Goal: Task Accomplishment & Management: Complete application form

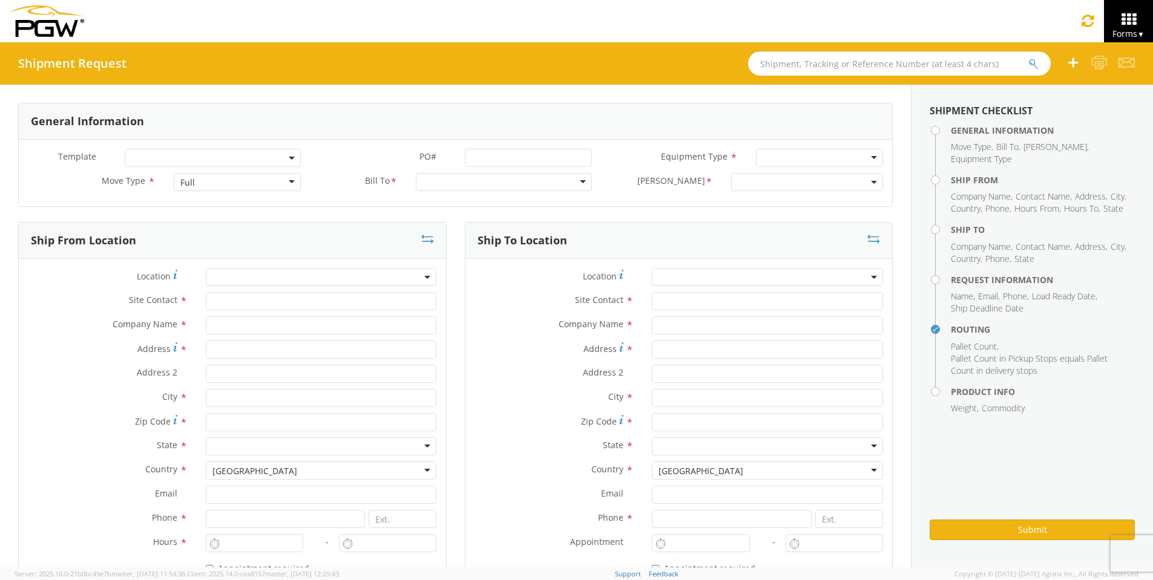
click at [795, 66] on input "text" at bounding box center [899, 63] width 303 height 24
type input "56483266"
click at [1037, 57] on button "submit" at bounding box center [1042, 64] width 10 height 15
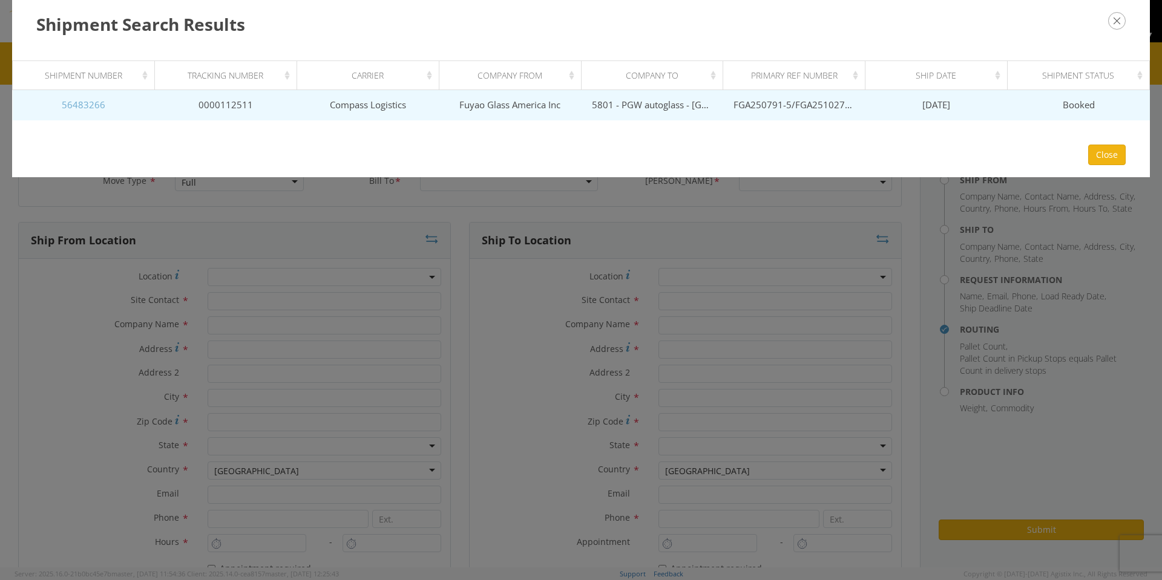
click at [76, 106] on link "56483266" at bounding box center [84, 105] width 44 height 12
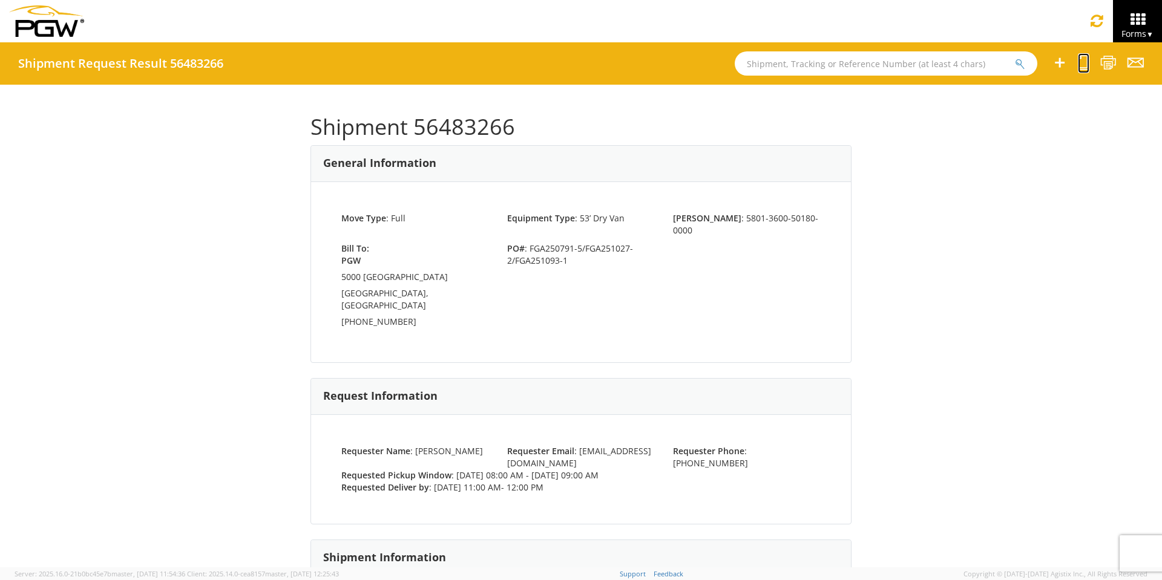
click at [1084, 65] on icon at bounding box center [1083, 62] width 11 height 15
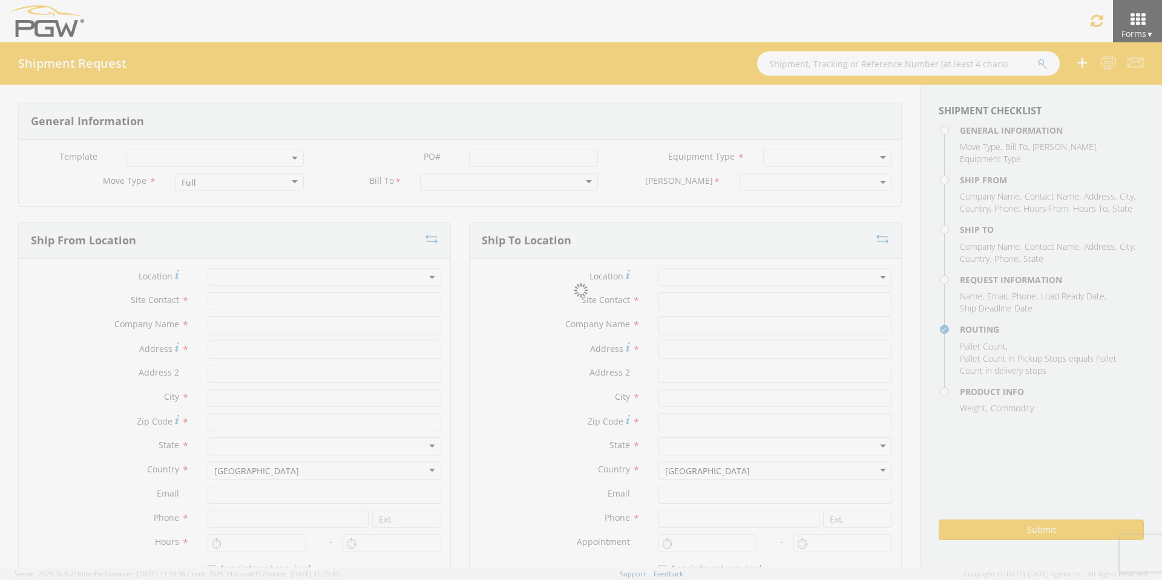
select select
type input "ARG Warehouse"
type input "Fuyao Glass America Inc"
type input "[STREET_ADDRESS][PERSON_NAME]"
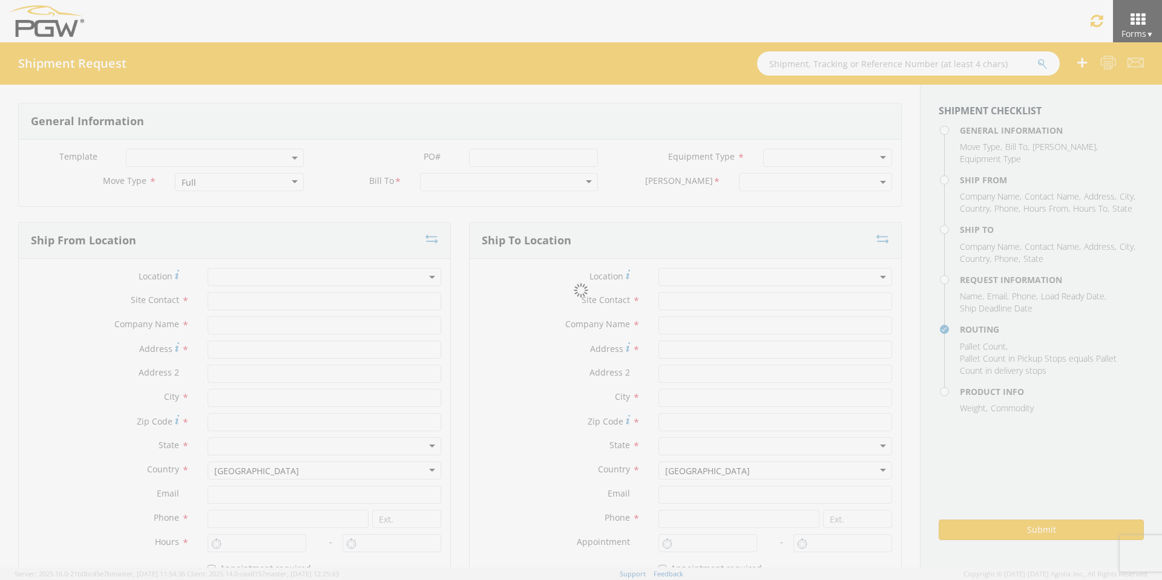
type input "Attn: 2601 ARG Warehouse"
type input "Moraine"
type input "45439"
type input "[EMAIL_ADDRESS][DOMAIN_NAME]"
type input "9374965777"
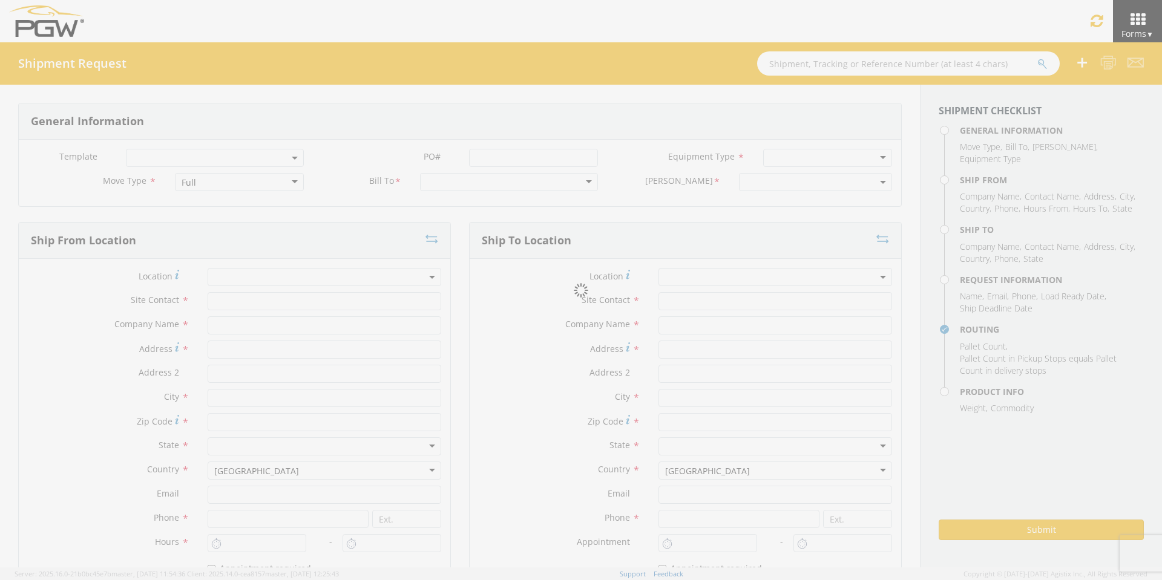
type input "4004"
type input "8:00 AM"
type input "9:00 AM"
type input "5801 Branch Manager"
type input "5801 - PGW autoglass - [GEOGRAPHIC_DATA] Hub"
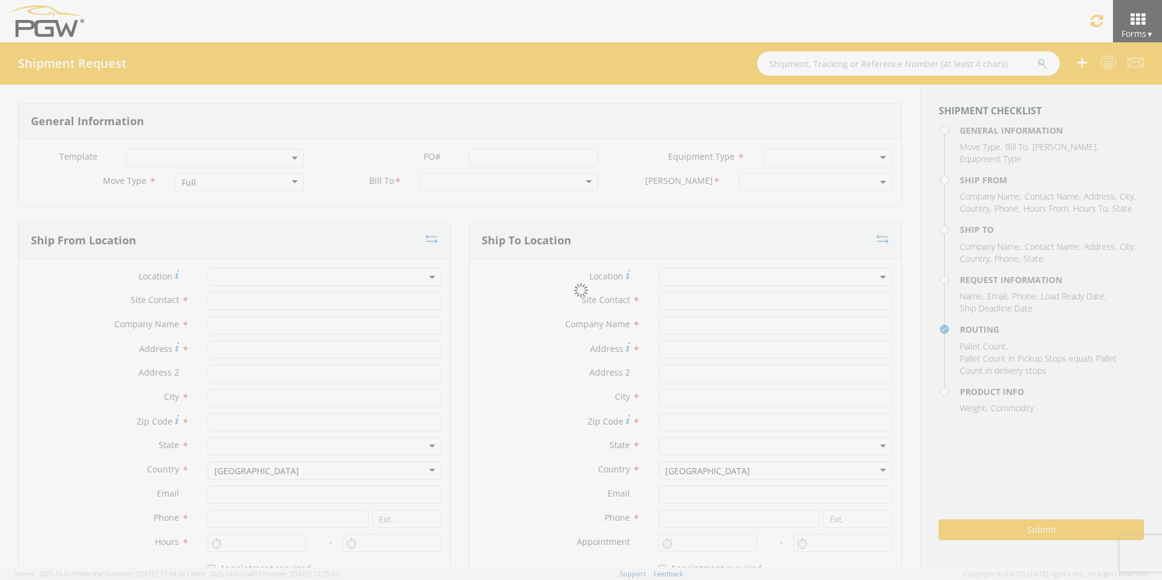
type input "5000 [GEOGRAPHIC_DATA]"
type input "[GEOGRAPHIC_DATA]"
type input "76115"
type input "[EMAIL_ADDRESS][DOMAIN_NAME]"
type input "[PHONE_NUMBER]"
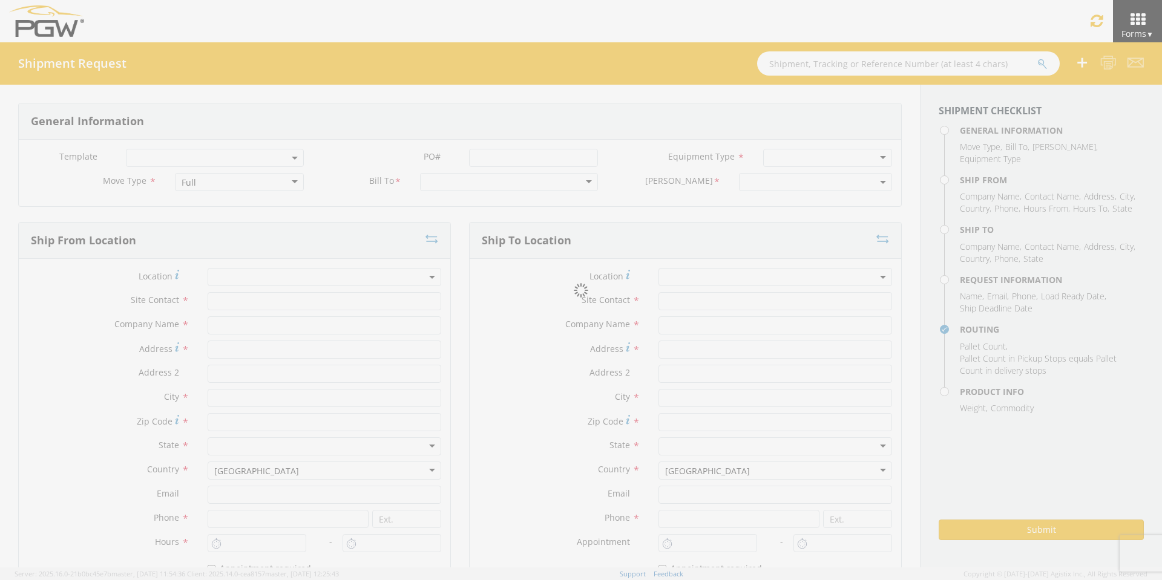
type input "11:00 AM"
type input "12:00 PM"
type input "[PERSON_NAME]"
type input "[EMAIL_ADDRESS][DOMAIN_NAME]"
checkbox input "true"
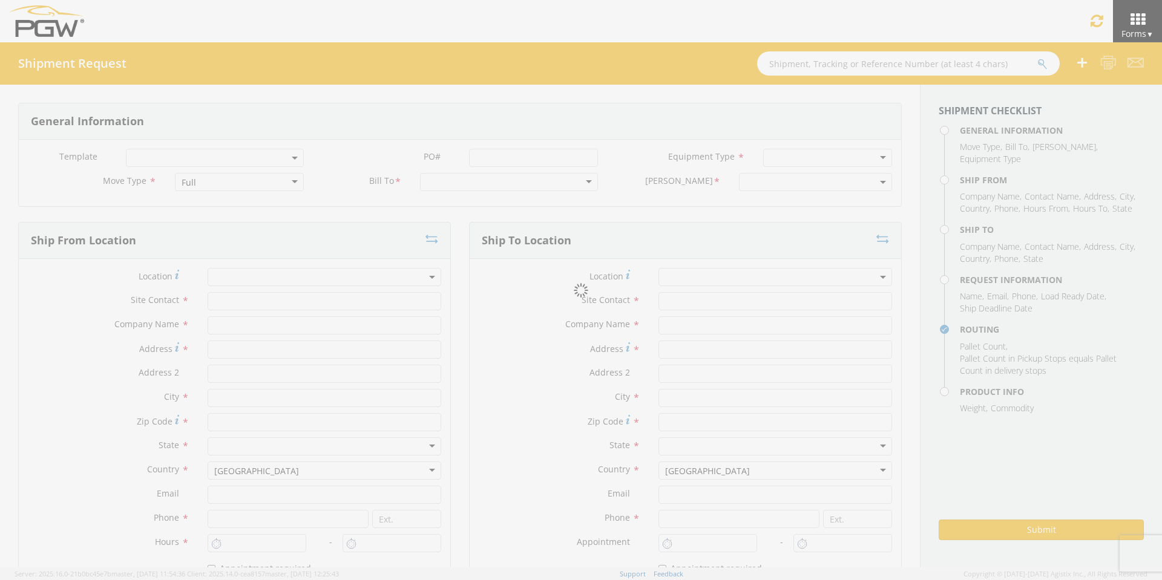
type input "[PHONE_NUMBER]"
type textarea "PGW Branch Direct - [GEOGRAPHIC_DATA] [GEOGRAPHIC_DATA] FGA250791-5/FGA251027-2…"
type textarea "NO LTL Appt unless noted, ALL Truckload APPT Reqd."
type input "39000"
type input "48"
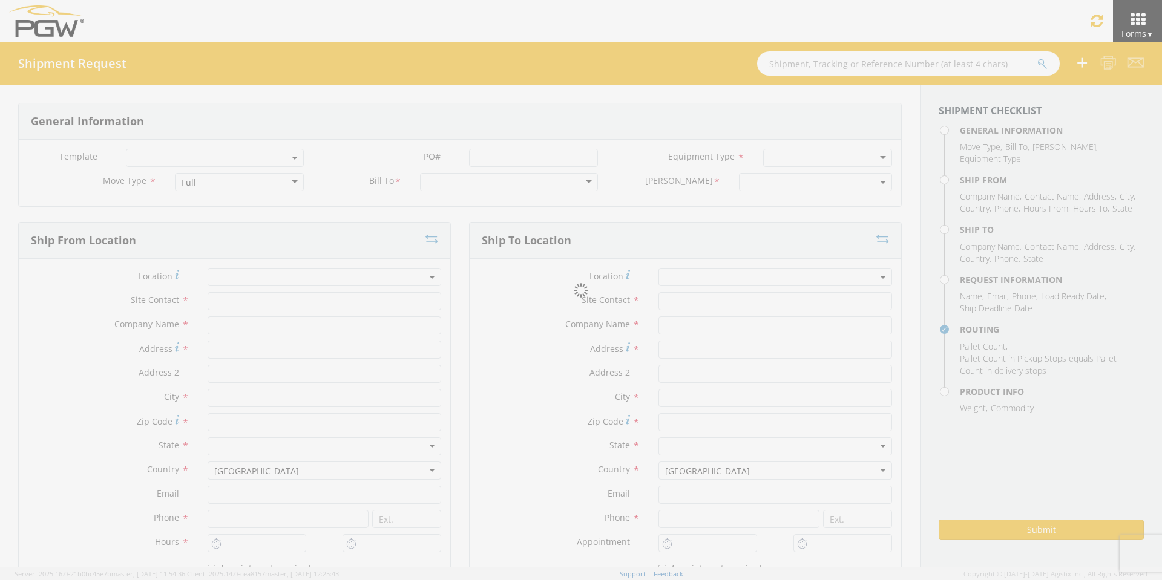
type textarea "PGW Branch Direct - [GEOGRAPHIC_DATA] [GEOGRAPHIC_DATA] FGA250791-5/FGA251027-2…"
checkbox input "true"
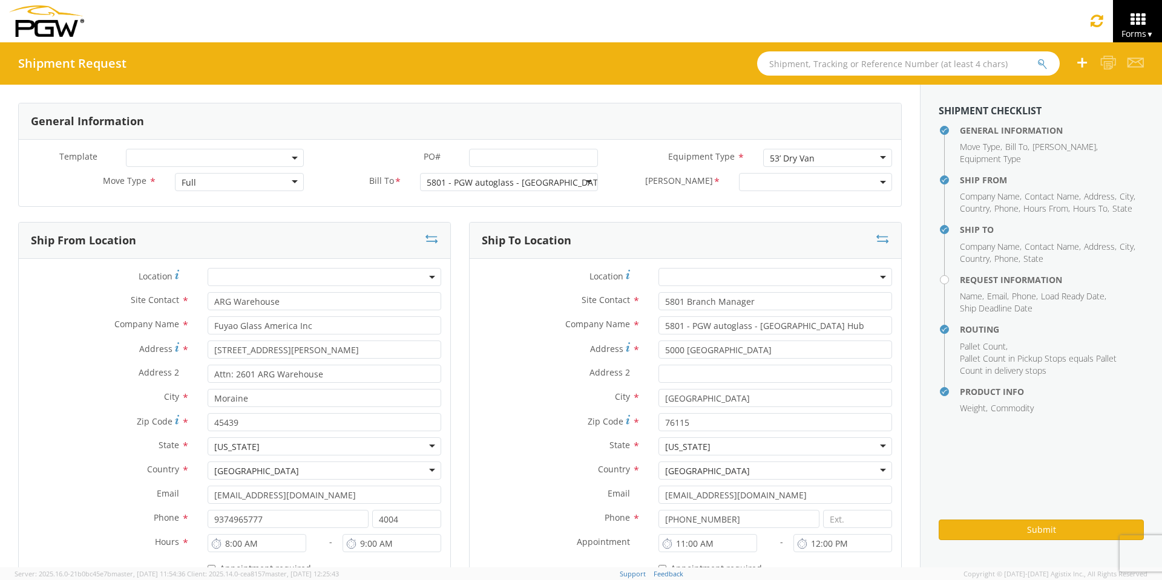
select select "5801-3600-50180-0000"
select select "62891"
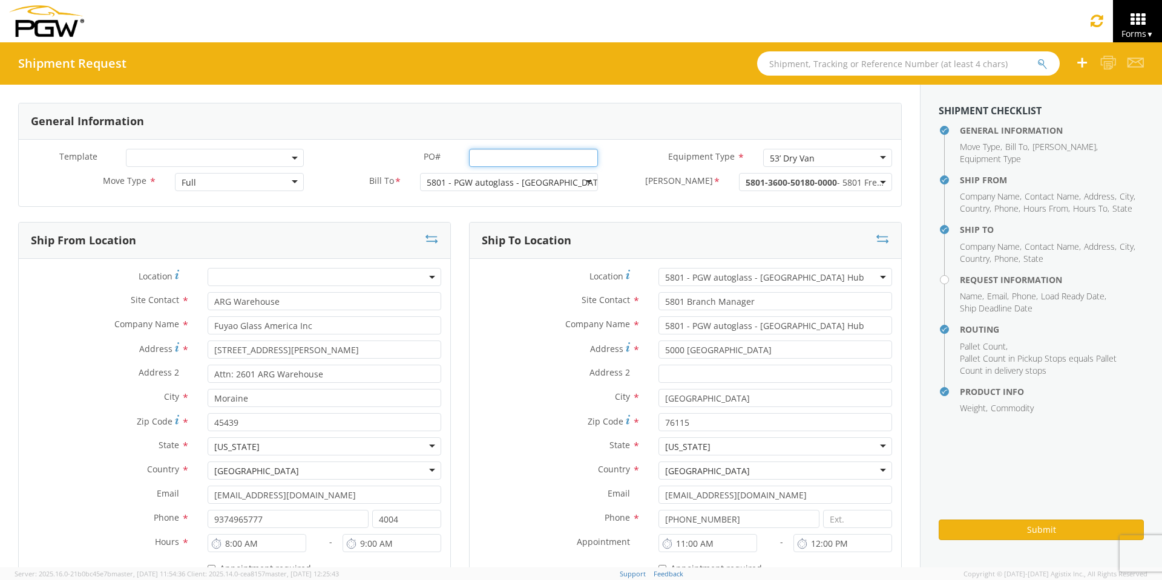
click at [481, 158] on input "PO# *" at bounding box center [533, 158] width 129 height 18
drag, startPoint x: 585, startPoint y: 156, endPoint x: 373, endPoint y: 151, distance: 211.9
click at [373, 151] on div "PO# * FGA251094-1/FGA250819-5/FGA250820-3/FGA250862-3" at bounding box center [460, 158] width 294 height 18
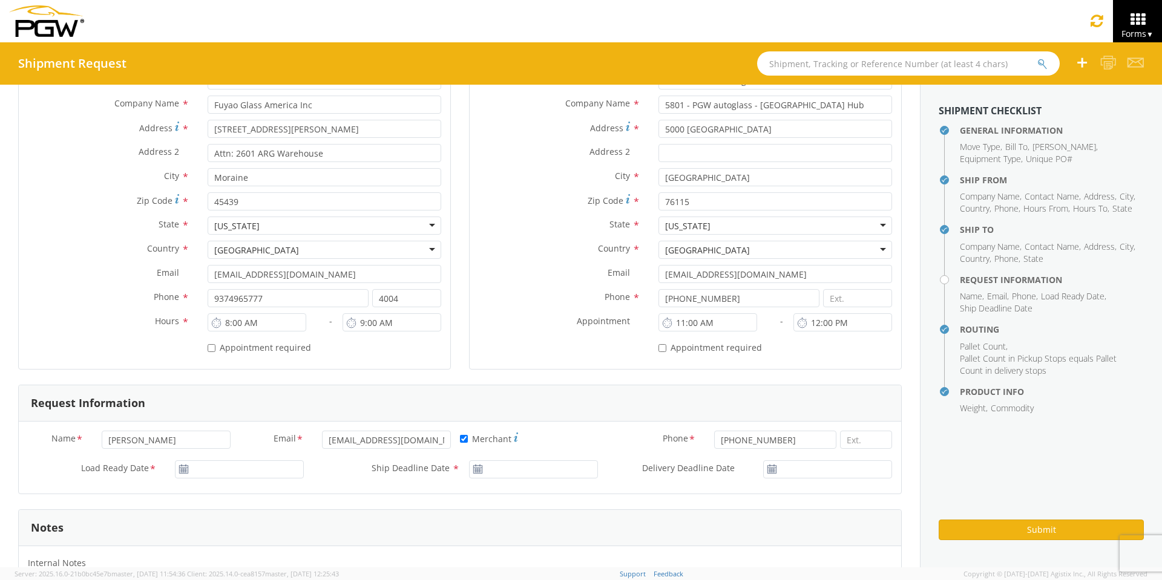
scroll to position [242, 0]
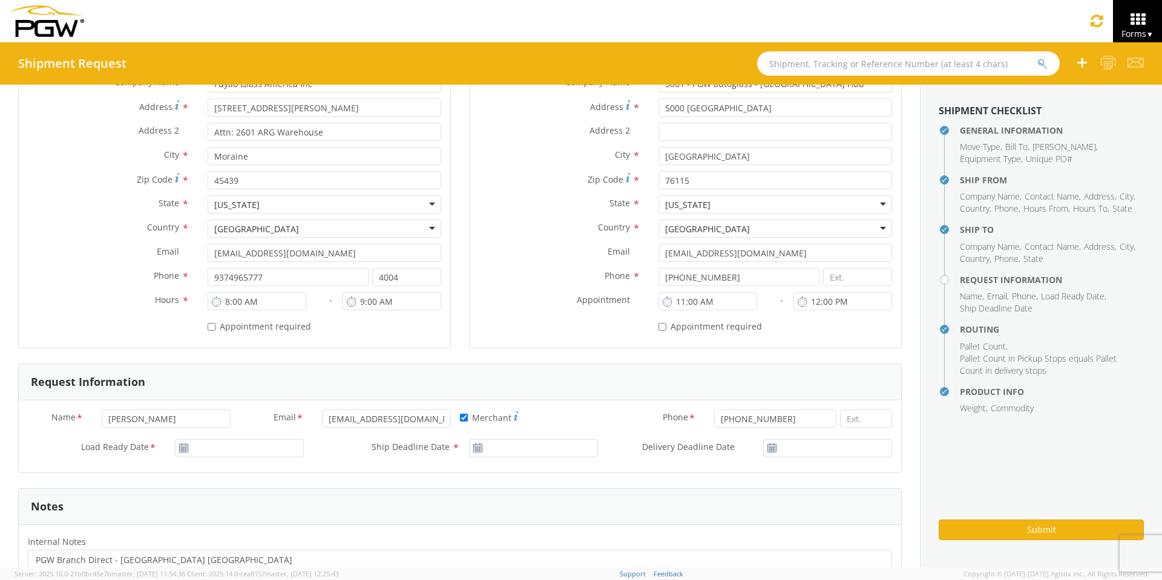
type input "FGA251094-1/FGA250819-5/FGA250820-3/FGA250862-3"
click at [267, 455] on input "[DATE]" at bounding box center [239, 448] width 129 height 18
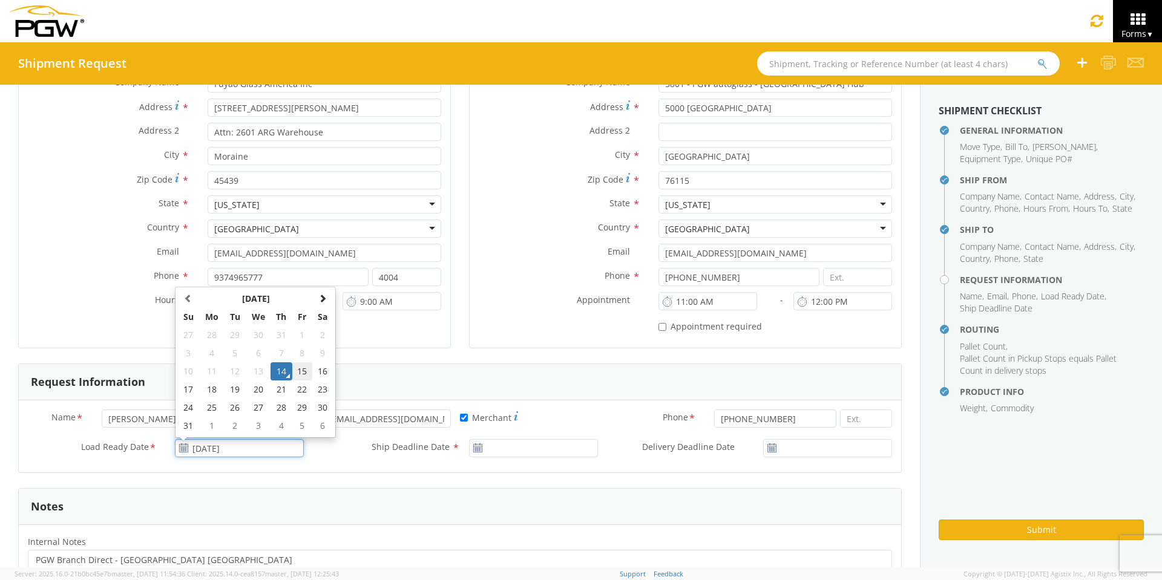
click at [305, 372] on td "15" at bounding box center [302, 372] width 21 height 18
type input "[DATE]"
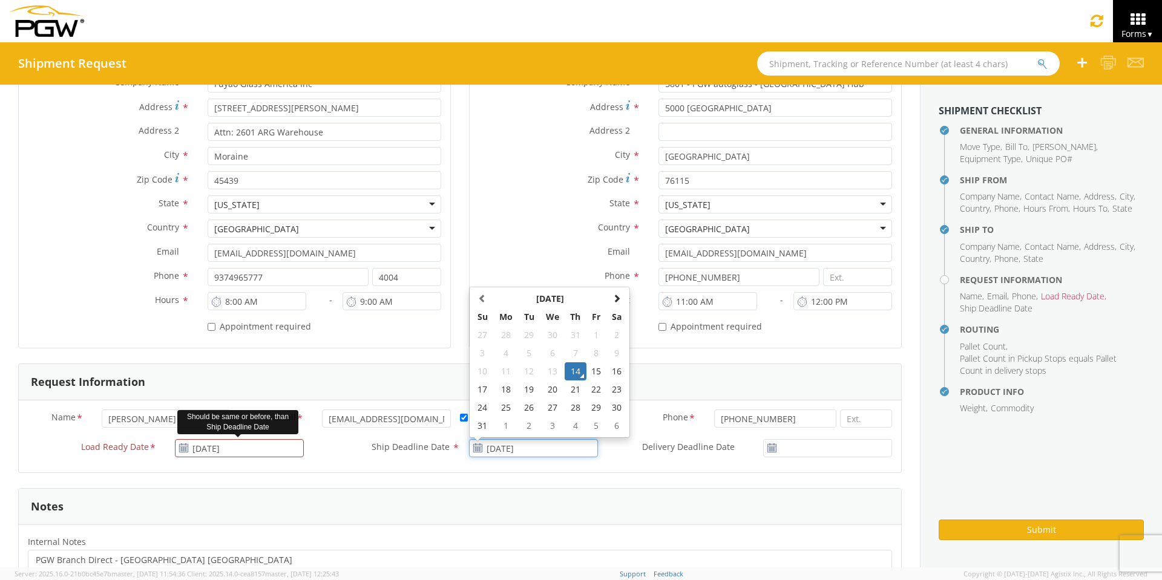
click at [517, 451] on input "[DATE]" at bounding box center [533, 448] width 129 height 18
click at [594, 373] on td "15" at bounding box center [596, 372] width 21 height 18
type input "[DATE]"
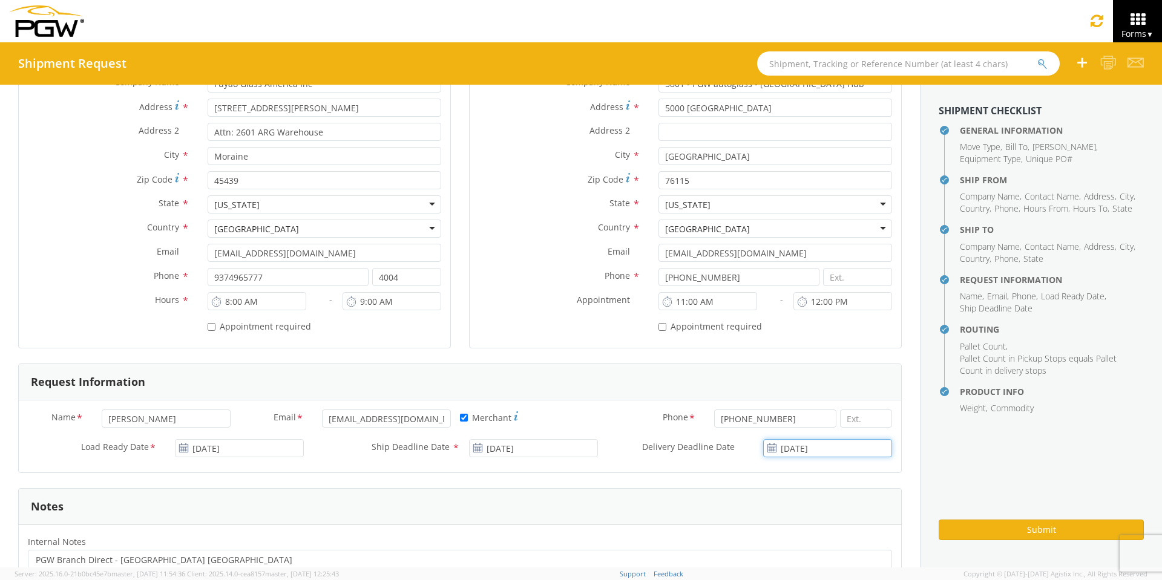
click at [807, 443] on input "[DATE]" at bounding box center [827, 448] width 129 height 18
click at [848, 372] on td "15" at bounding box center [858, 372] width 21 height 18
type input "[DATE]"
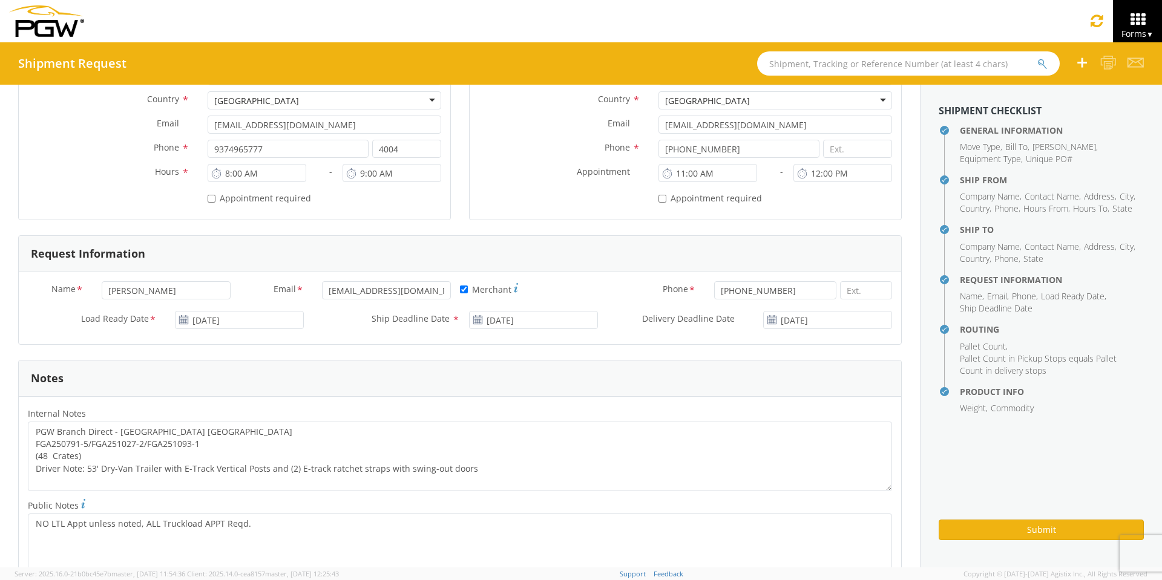
scroll to position [424, 0]
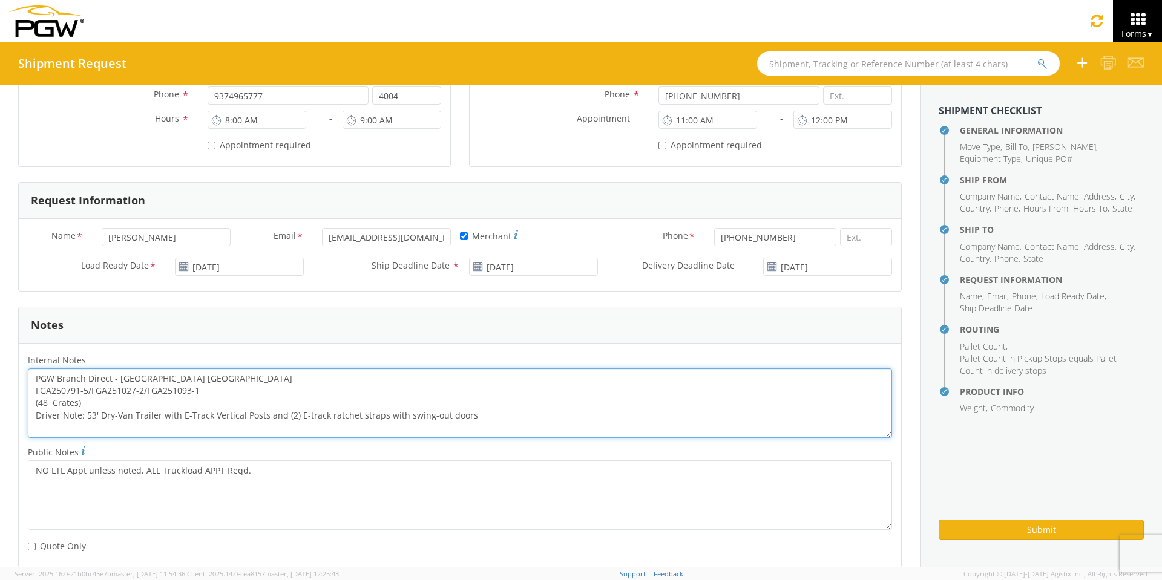
drag, startPoint x: 200, startPoint y: 391, endPoint x: 24, endPoint y: 393, distance: 175.5
click at [24, 393] on div "PGW Branch Direct - [GEOGRAPHIC_DATA] [GEOGRAPHIC_DATA] FGA250791-5/FGA251027-2…" at bounding box center [460, 404] width 882 height 70
paste textarea "1094-1/FGA250819-5/FGA250820-3/FGA250862-3"
drag, startPoint x: 34, startPoint y: 376, endPoint x: 557, endPoint y: 433, distance: 526.5
click at [557, 433] on textarea "PGW Branch Direct - [GEOGRAPHIC_DATA] FGA251094-1/FGA250819-5/FGA250820-3/FGA25…" at bounding box center [460, 404] width 864 height 70
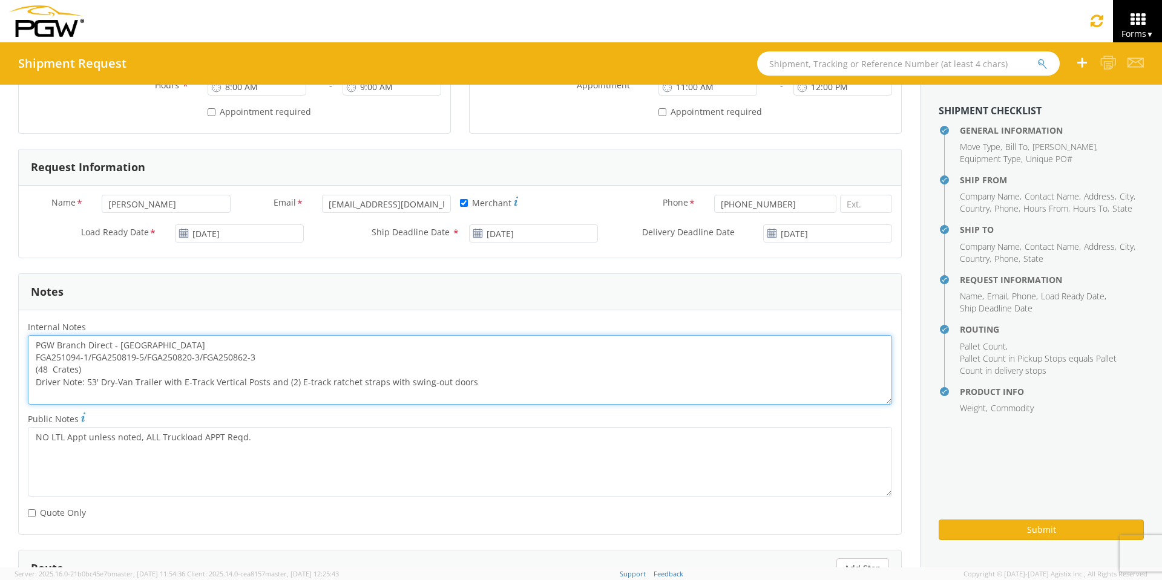
scroll to position [864, 0]
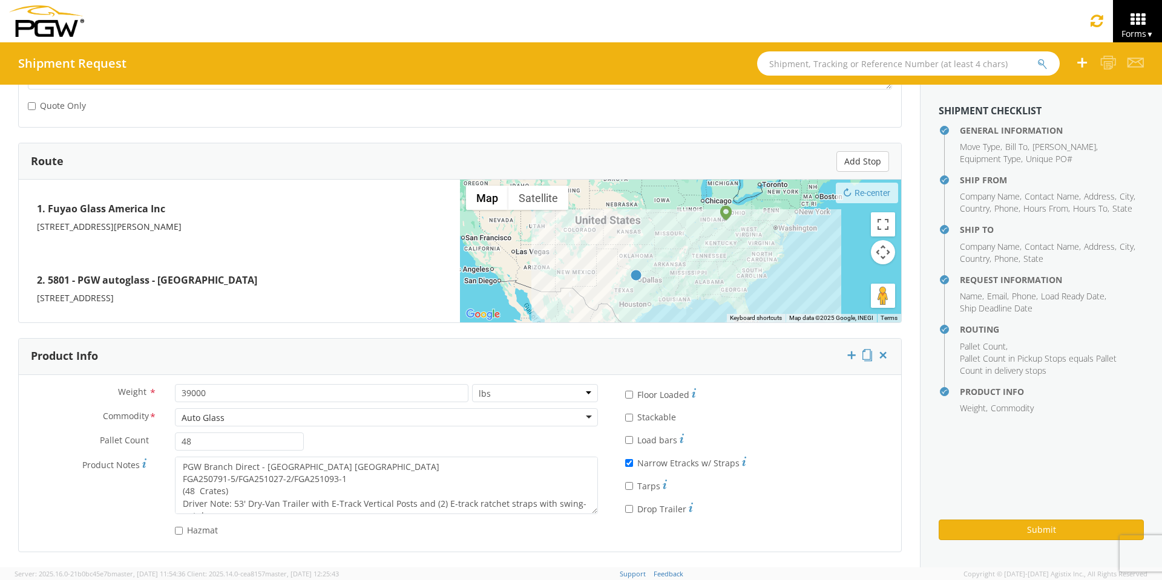
type textarea "PGW Branch Direct - [GEOGRAPHIC_DATA] FGA251094-1/FGA250819-5/FGA250820-3/FGA25…"
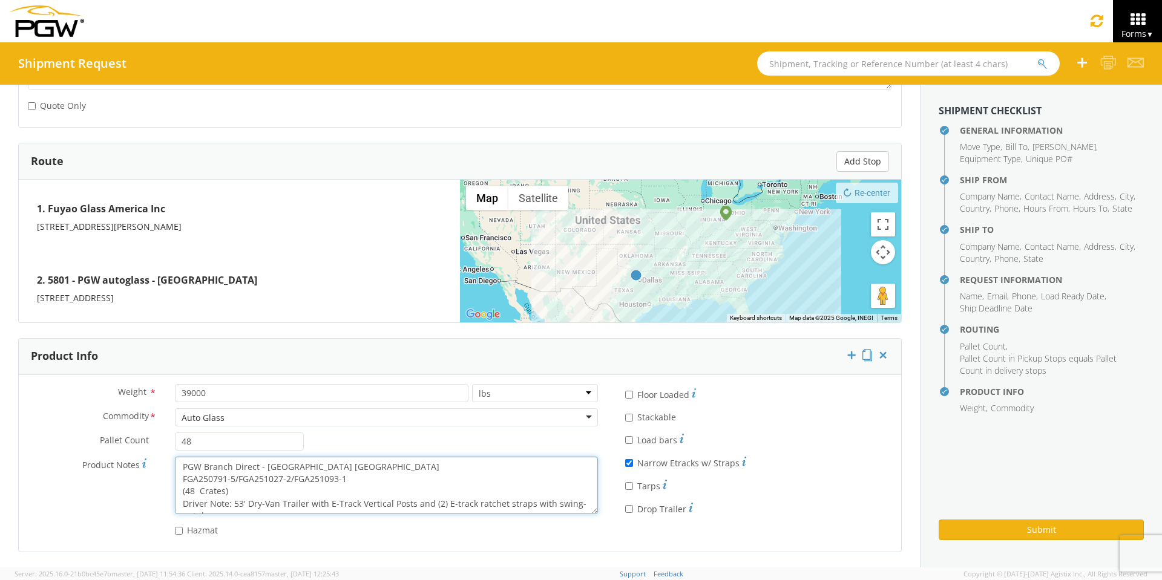
scroll to position [12, 0]
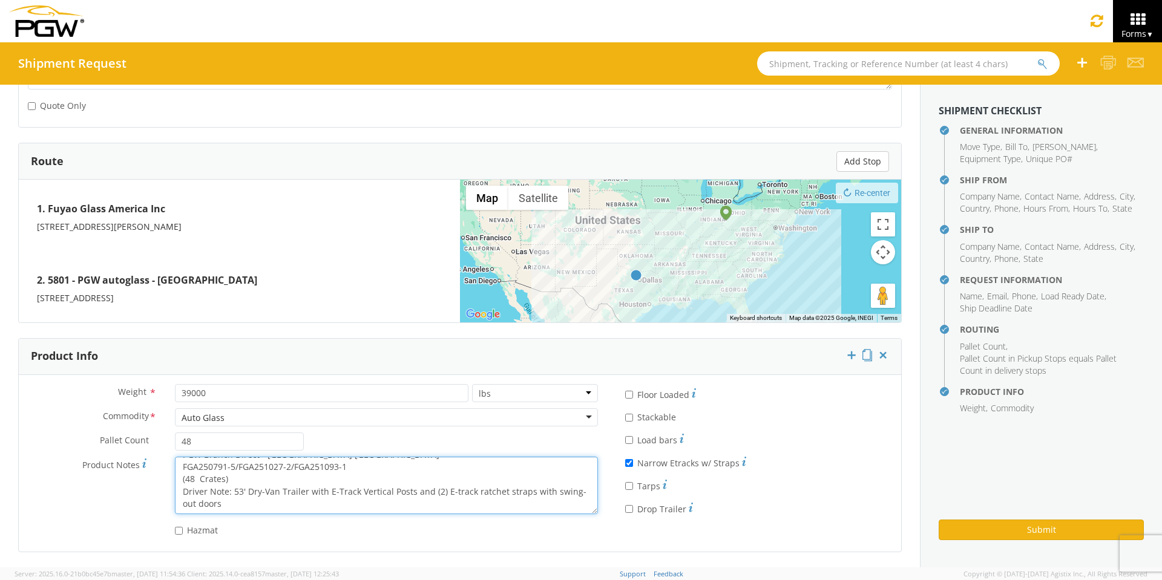
drag, startPoint x: 179, startPoint y: 465, endPoint x: 465, endPoint y: 518, distance: 291.8
click at [465, 518] on div "Product Notes * PGW Branch Direct - [GEOGRAPHIC_DATA] [GEOGRAPHIC_DATA] FGA2507…" at bounding box center [313, 489] width 588 height 64
paste textarea "1094-1/FGA250819-5/FGA250820-3/FGA250862-3"
type textarea "PGW Branch Direct - [GEOGRAPHIC_DATA] FGA251094-1/FGA250819-5/FGA250820-3/FGA25…"
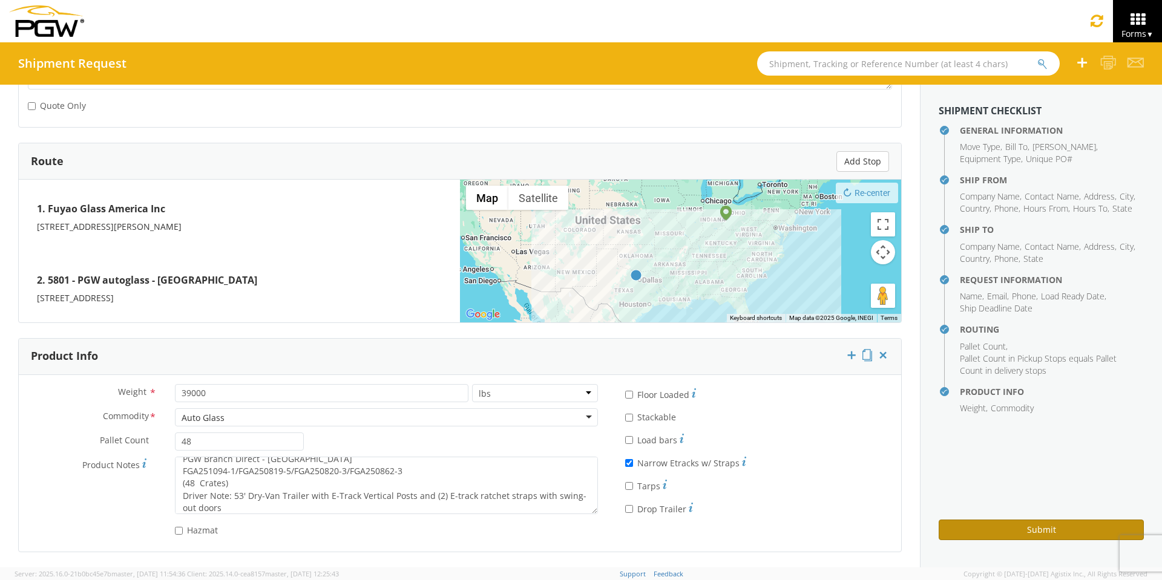
click at [1000, 525] on button "Submit" at bounding box center [1041, 530] width 205 height 21
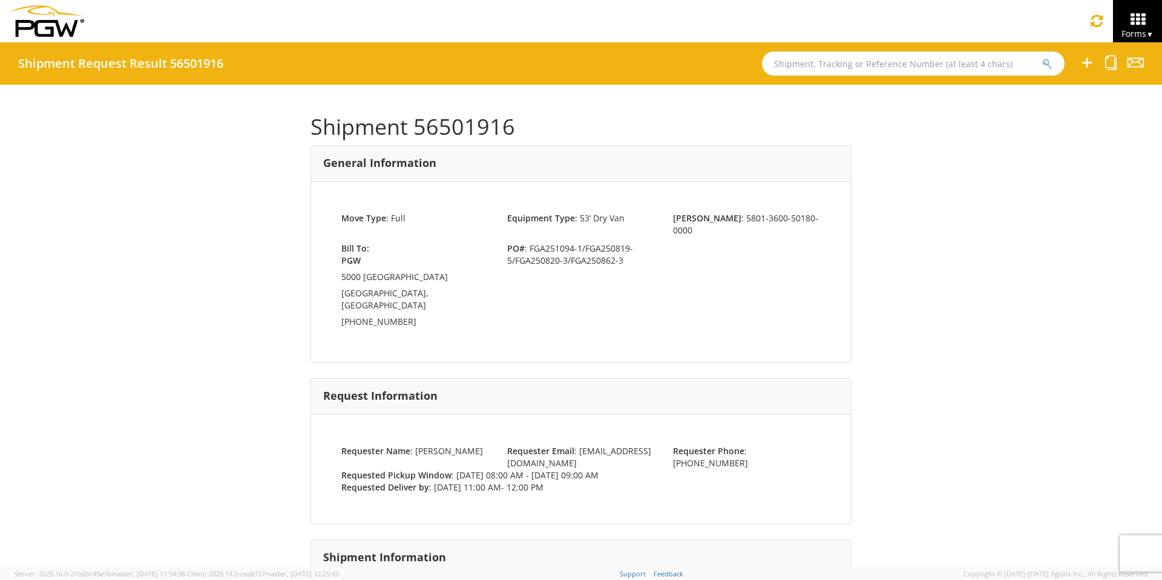
click at [878, 62] on input "text" at bounding box center [913, 63] width 303 height 24
click at [1042, 57] on button "submit" at bounding box center [1047, 64] width 10 height 15
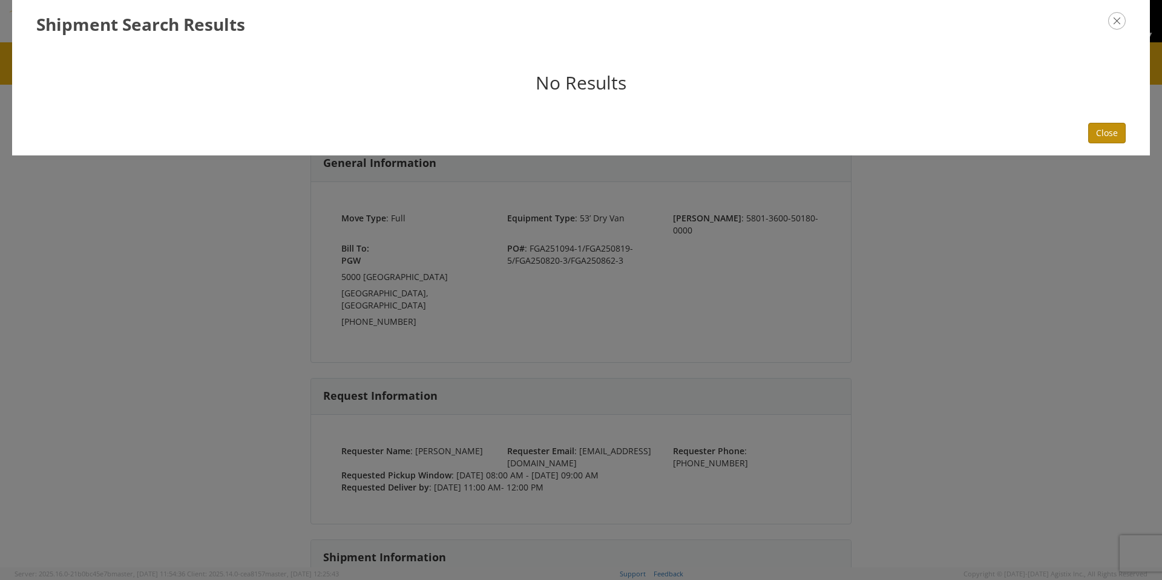
click at [1106, 134] on button "Close" at bounding box center [1107, 133] width 38 height 21
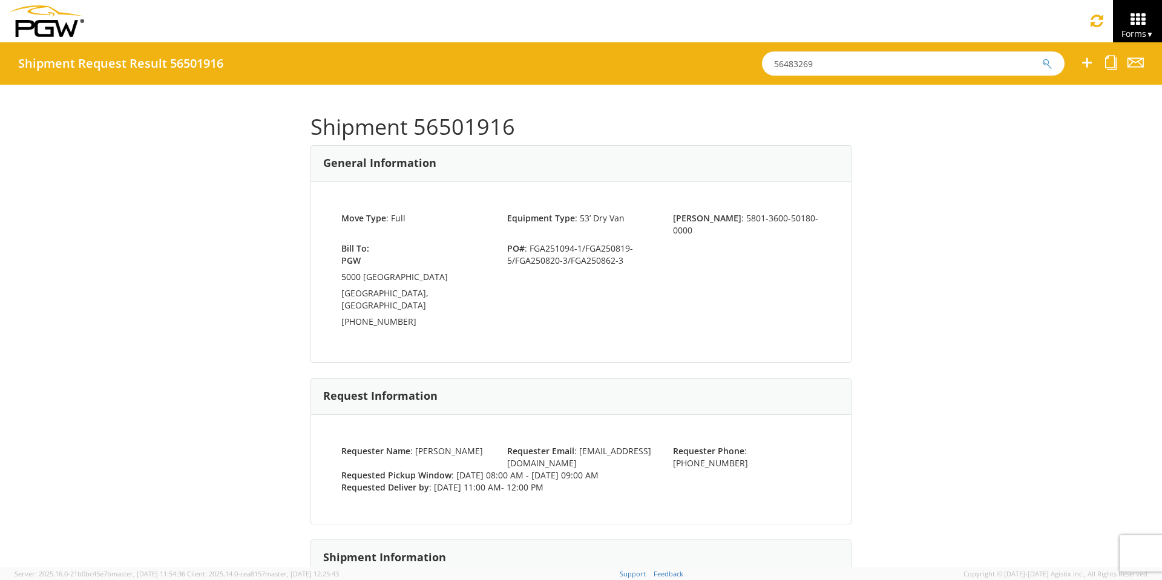
click at [842, 65] on input "56483269" at bounding box center [913, 63] width 303 height 24
type input "56483249"
click at [1042, 57] on button "submit" at bounding box center [1047, 64] width 10 height 15
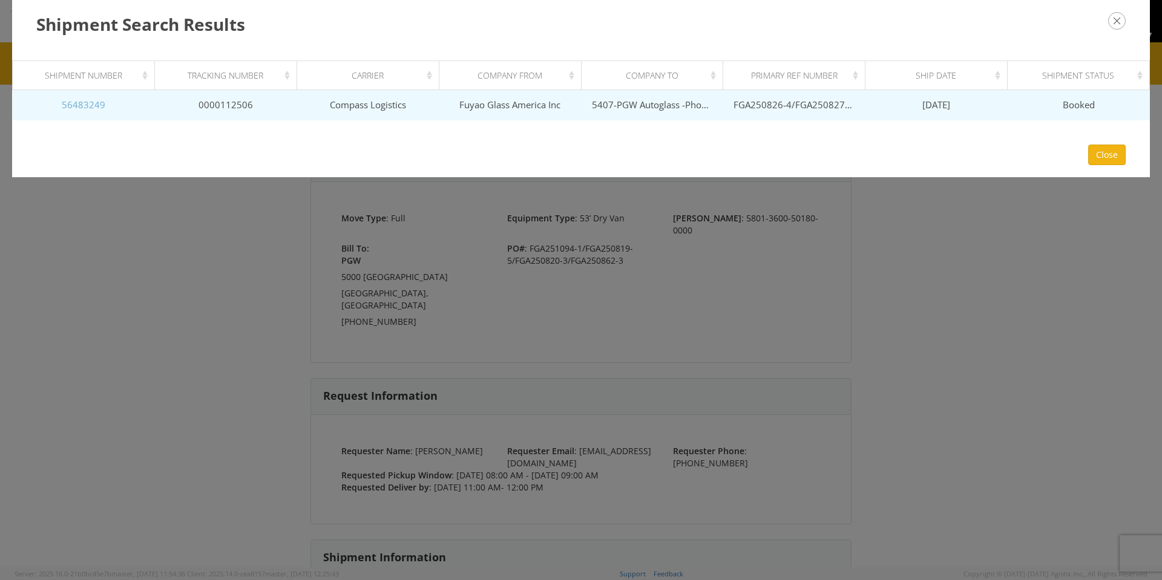
click at [89, 105] on link "56483249" at bounding box center [84, 105] width 44 height 12
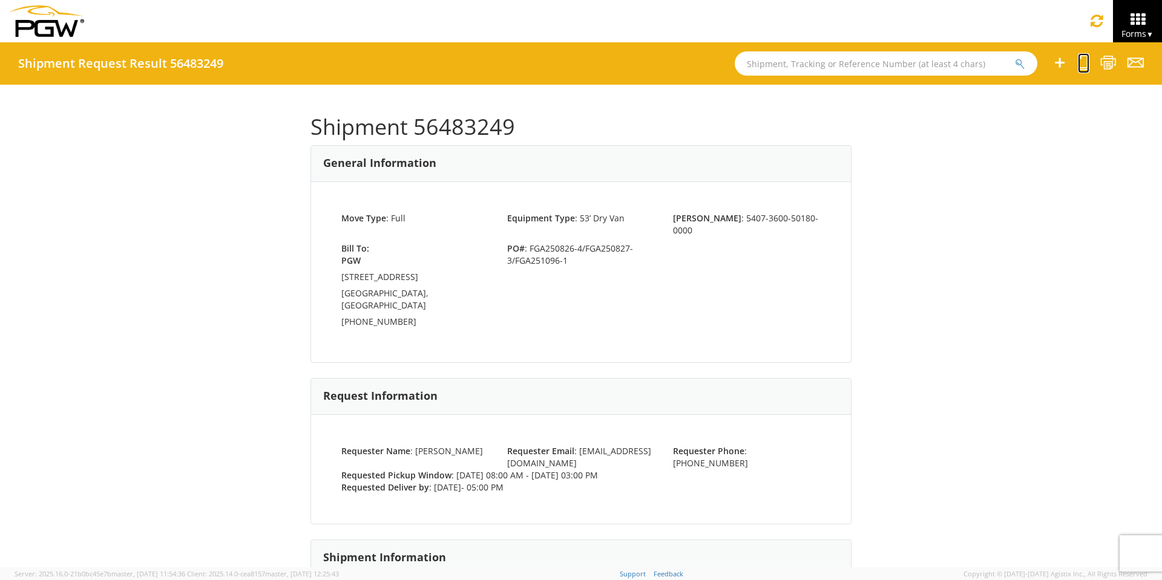
click at [1085, 66] on icon at bounding box center [1083, 62] width 11 height 15
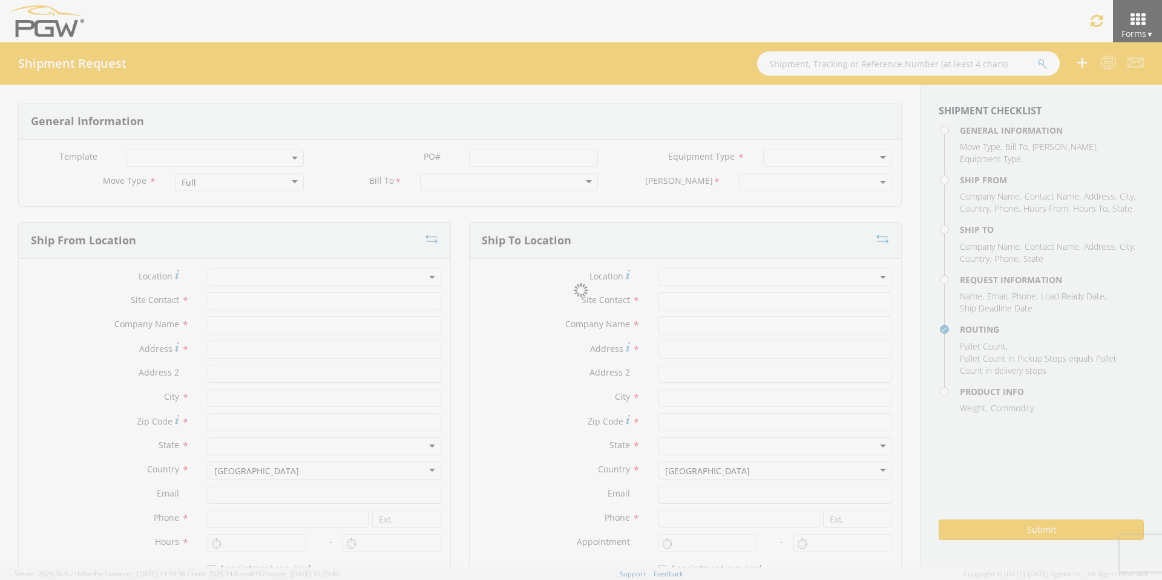
select select
type input "ARG Warehouse"
type input "Fuyao Glass America Inc"
type input "[STREET_ADDRESS][PERSON_NAME]"
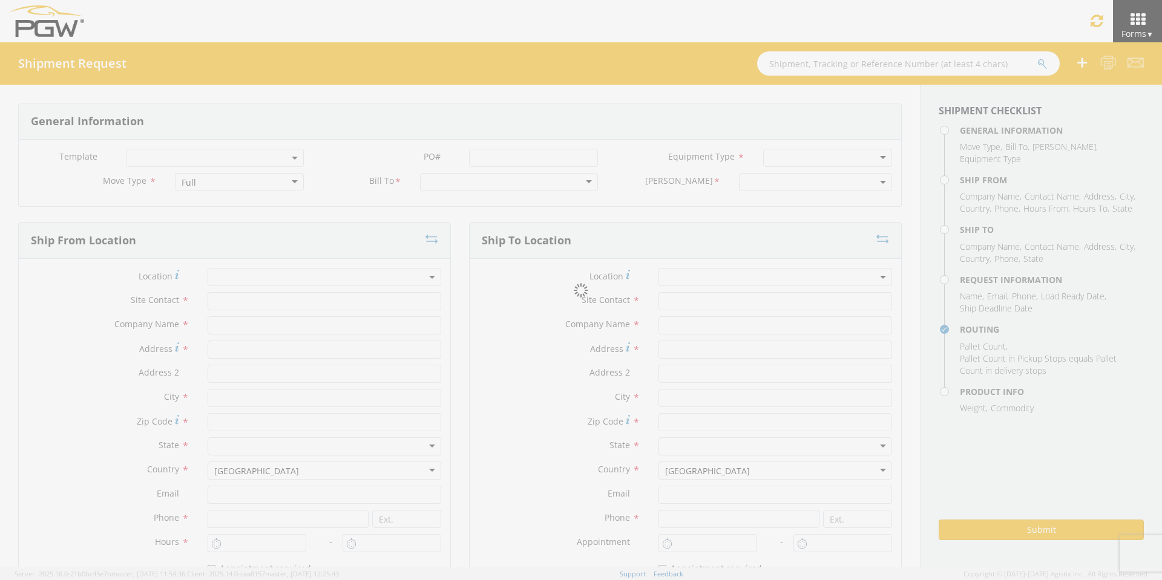
type input "Attn: 2601 ARG Warehouse"
type input "Moraine"
type input "45439"
type input "[EMAIL_ADDRESS][DOMAIN_NAME]"
type input "9374965777"
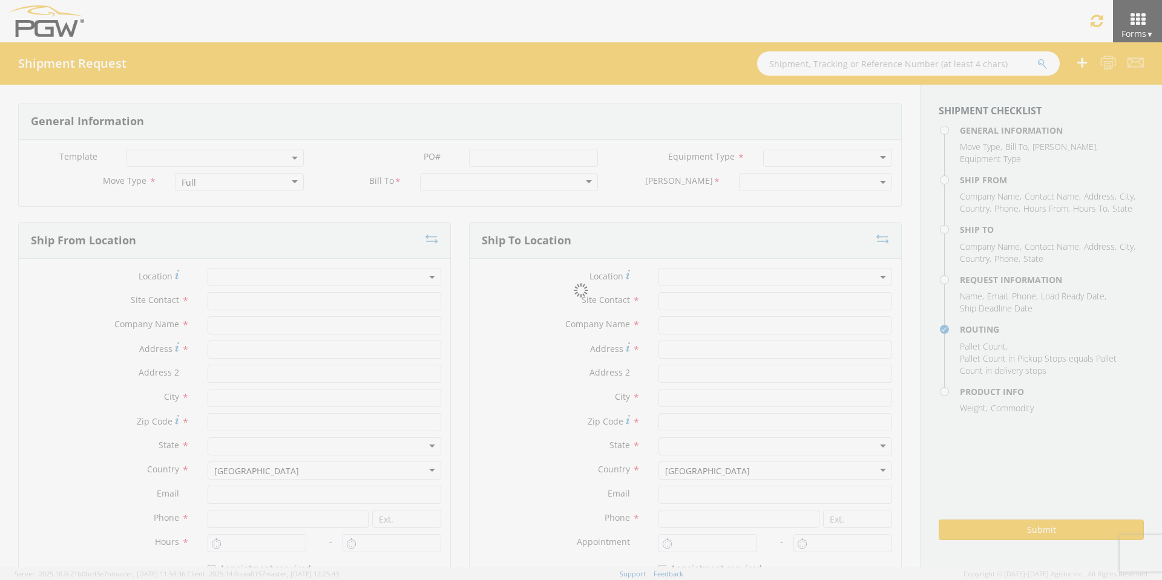
type input "4004"
type input "8:00 AM"
type input "3:00 PM"
type input "5407 Branch Manager"
type input "5407-PGW Autoglass -Phoenix Hub"
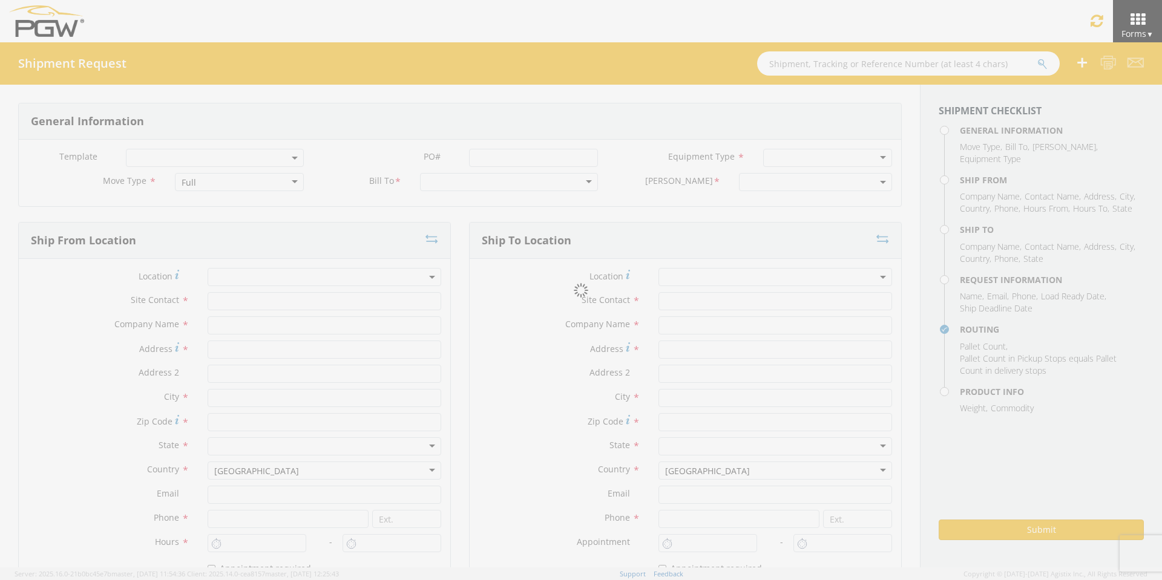
type input "[STREET_ADDRESS]"
type input "[GEOGRAPHIC_DATA]"
type input "85307"
type input "[EMAIL_ADDRESS][DOMAIN_NAME]"
type input "[PHONE_NUMBER]"
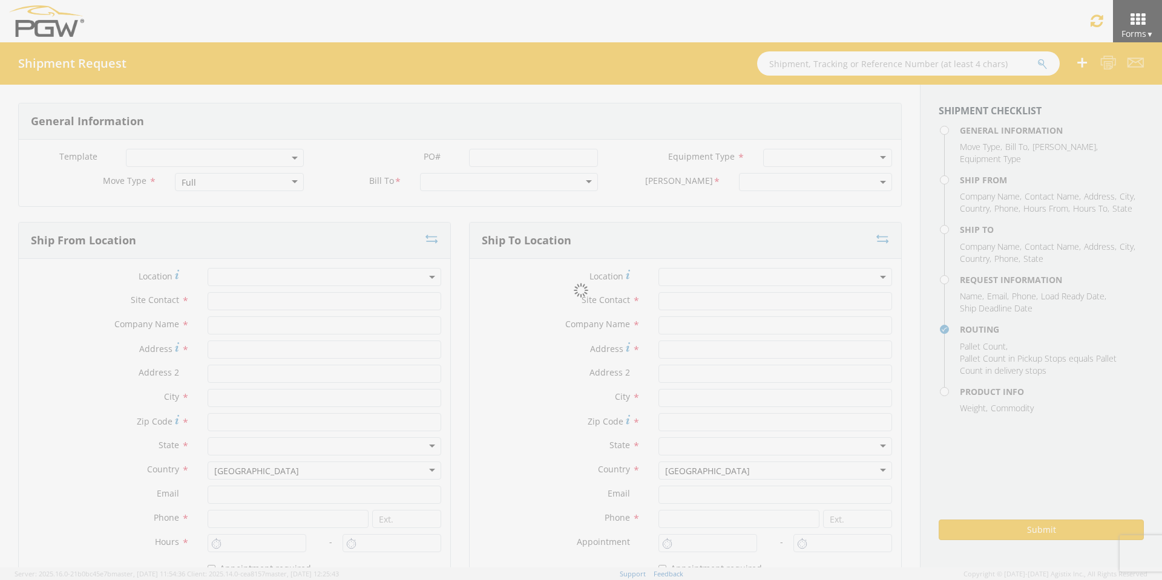
type input "5:00 PM"
type input "[PERSON_NAME]"
type input "[EMAIL_ADDRESS][DOMAIN_NAME]"
checkbox input "true"
type input "[PHONE_NUMBER]"
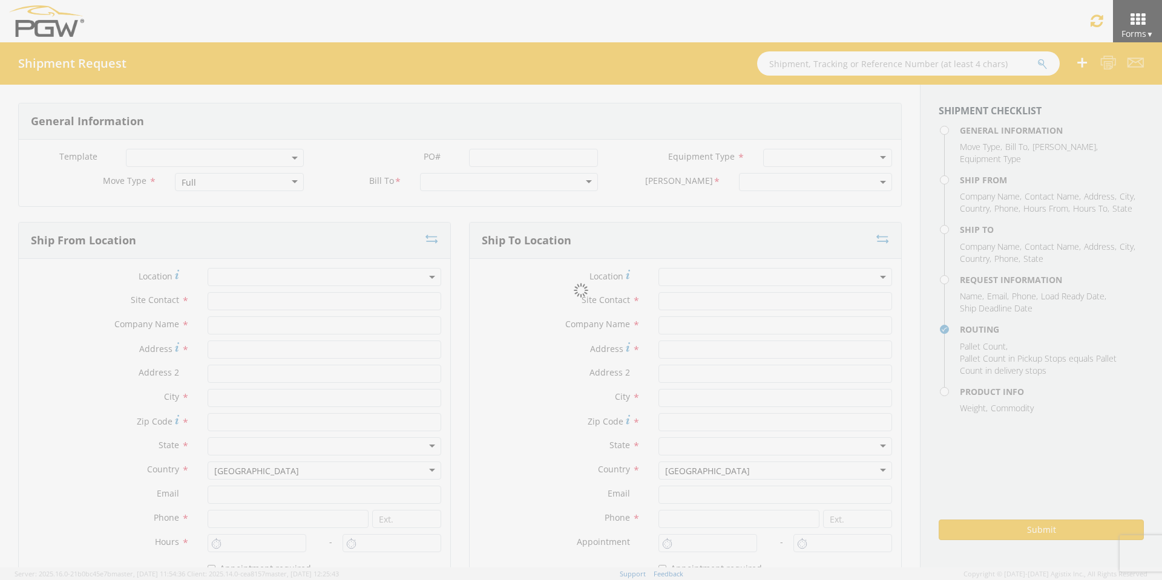
type textarea "PGW Branch Direct - [GEOGRAPHIC_DATA]-4/FGA250827-3/FGA251096-1 (48 Crates) Dri…"
type textarea "NO LTL Appt unless noted, ALL Truckload APPT Reqd."
type input "39000"
type input "48"
type textarea "PGW Branch Direct - [GEOGRAPHIC_DATA]-4/FGA250827-3/FGA251096-1 (48 Crates) Dri…"
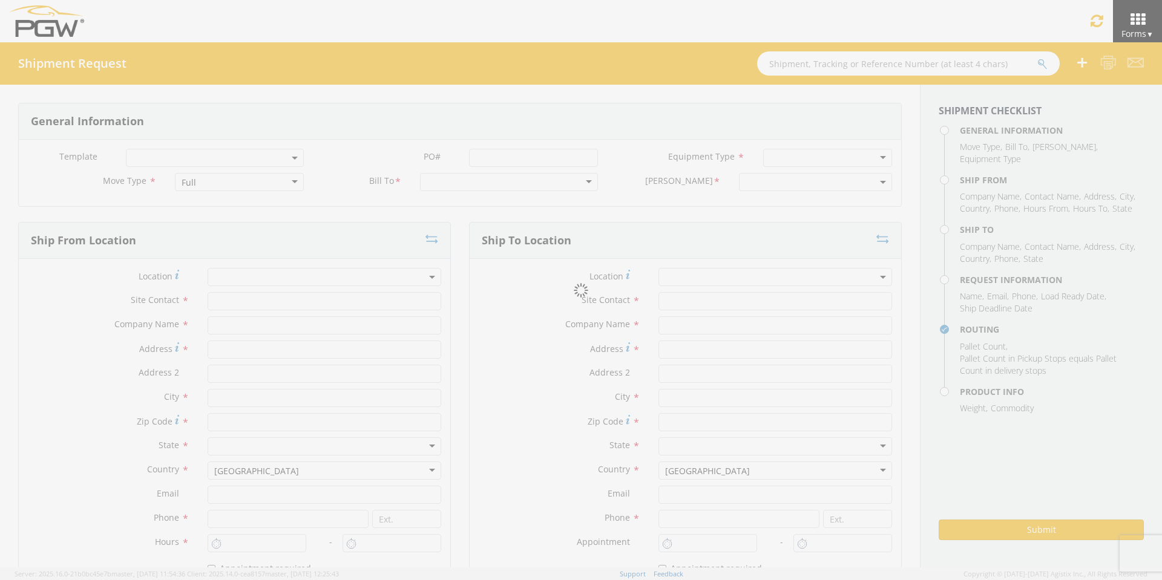
checkbox input "true"
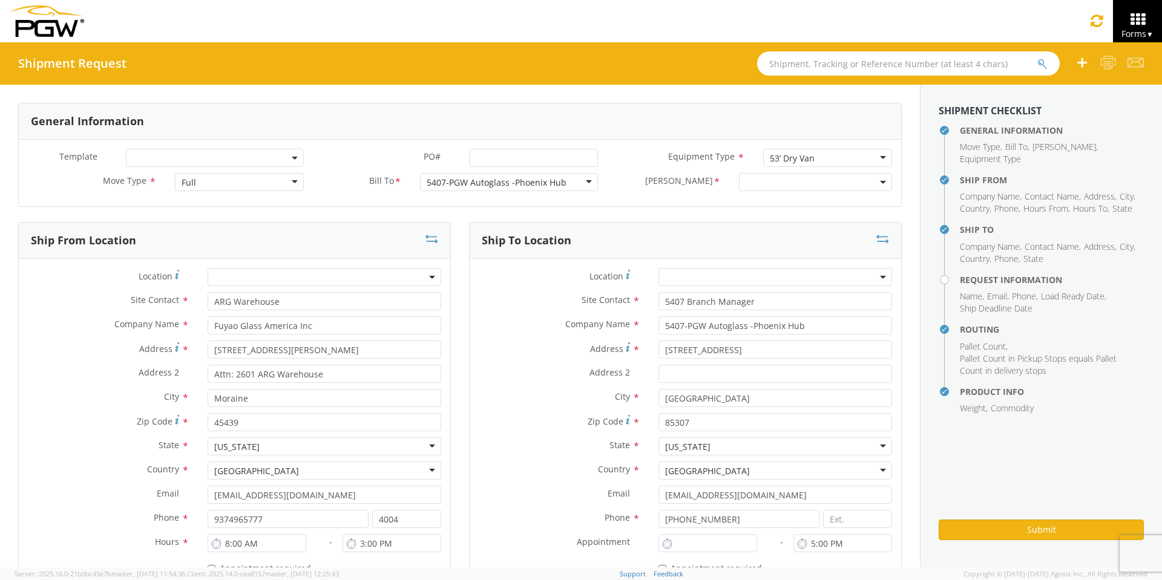
type input "7:00 AM"
select select "5407-3600-50180-0000"
select select "62351"
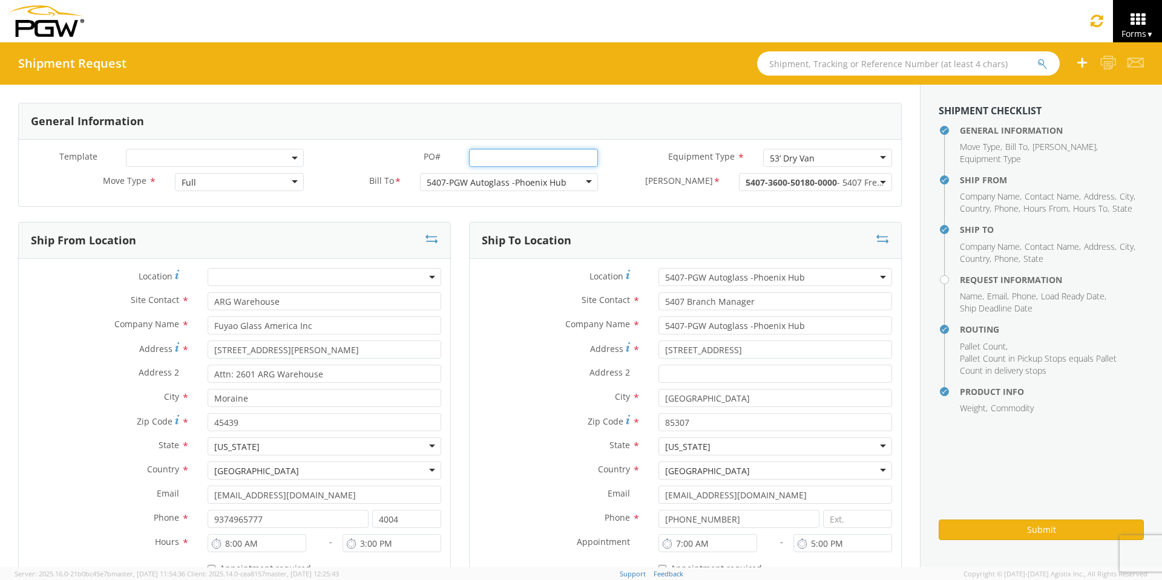
click at [479, 156] on input "PO# *" at bounding box center [533, 158] width 129 height 18
drag, startPoint x: 588, startPoint y: 155, endPoint x: 397, endPoint y: 161, distance: 191.3
click at [399, 163] on div "PO# * FGA250978-2/FGA250979-2/FGA251037-1" at bounding box center [460, 158] width 294 height 18
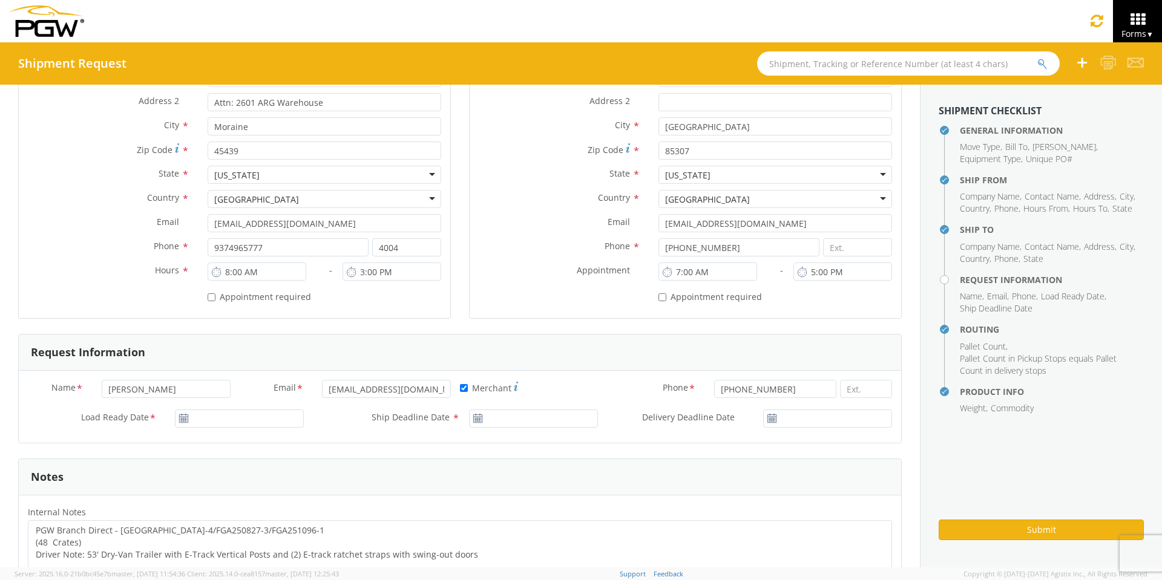
scroll to position [303, 0]
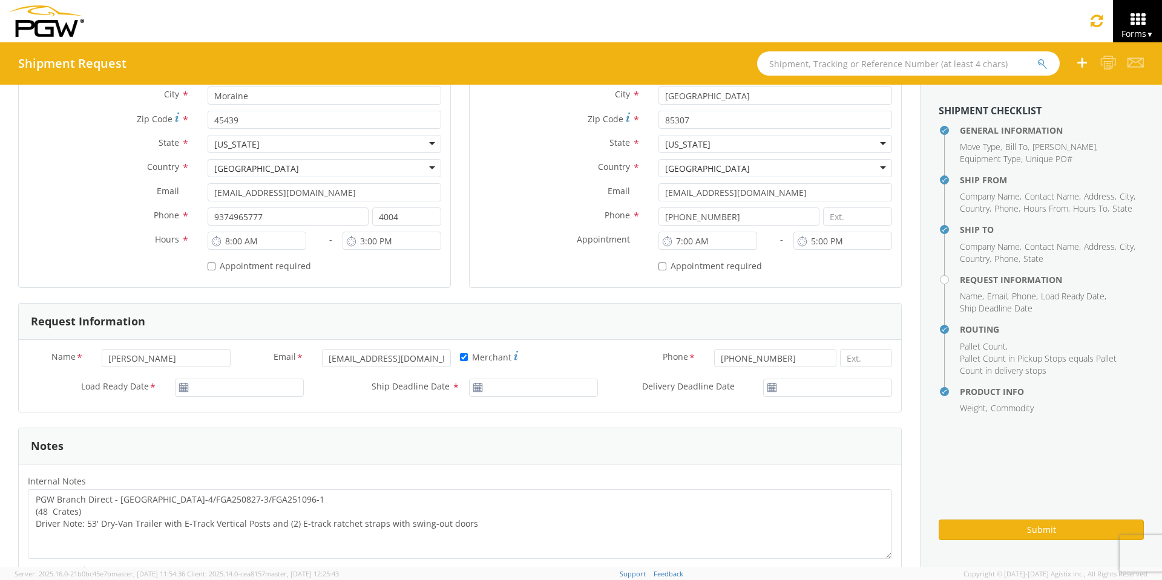
type input "FGA250978-2/FGA250979-2/FGA251037-1"
click at [252, 389] on input "[DATE]" at bounding box center [239, 388] width 129 height 18
click at [305, 313] on td "15" at bounding box center [302, 311] width 21 height 18
type input "[DATE]"
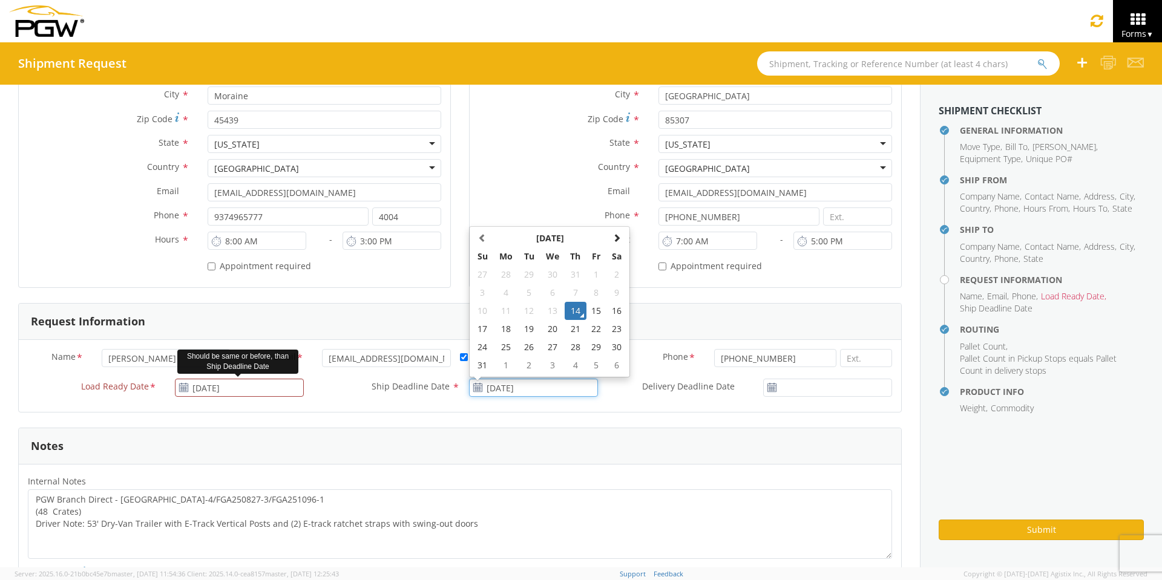
click at [563, 385] on input "[DATE]" at bounding box center [533, 388] width 129 height 18
drag, startPoint x: 591, startPoint y: 305, endPoint x: 603, endPoint y: 310, distance: 12.7
click at [591, 306] on td "15" at bounding box center [596, 311] width 21 height 18
type input "[DATE]"
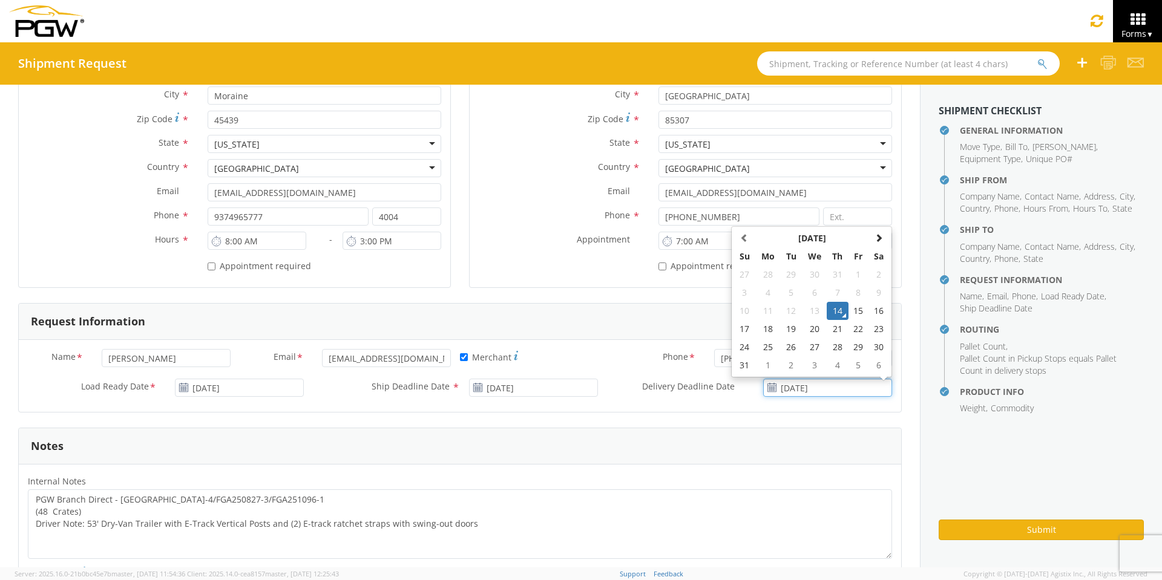
click at [810, 384] on input "[DATE]" at bounding box center [827, 388] width 129 height 18
click at [850, 309] on td "15" at bounding box center [858, 311] width 21 height 18
type input "[DATE]"
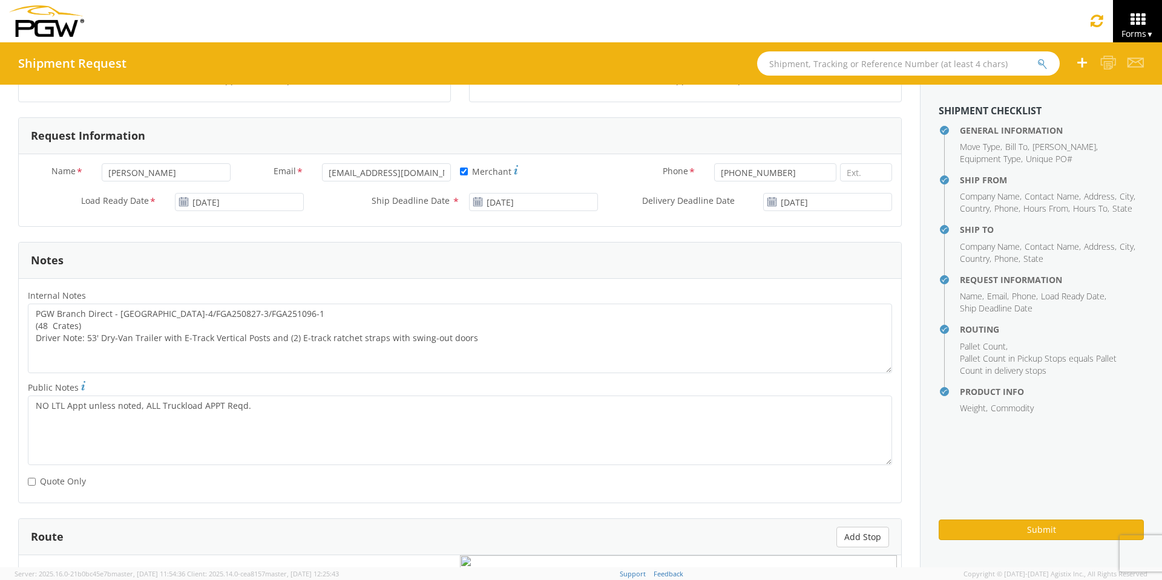
scroll to position [545, 0]
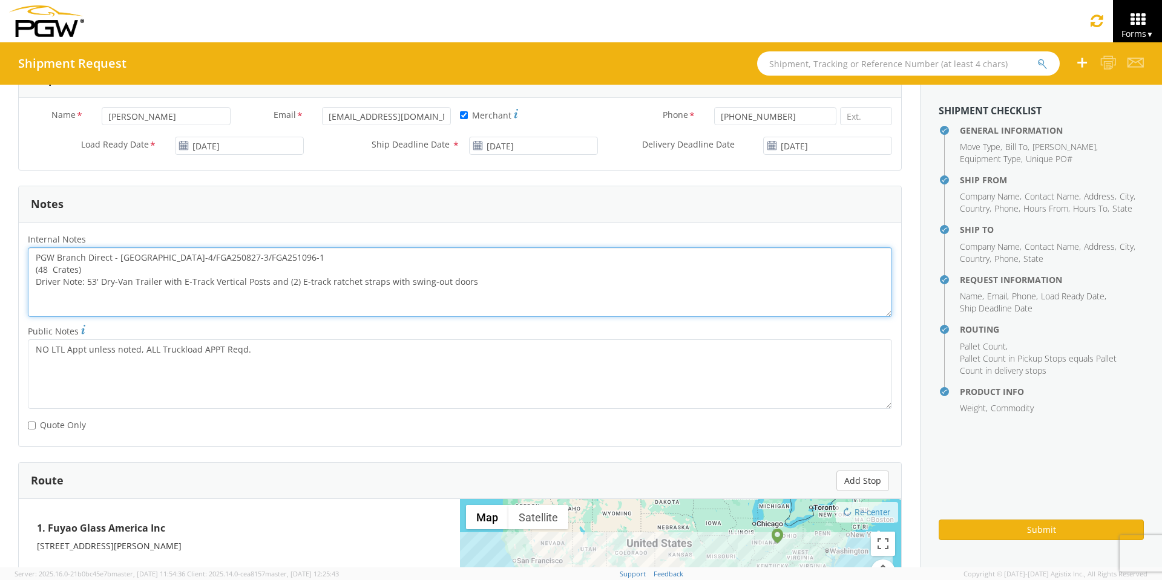
drag, startPoint x: 205, startPoint y: 266, endPoint x: 9, endPoint y: 272, distance: 196.2
click at [12, 272] on div "General Information Template * PO# * FGA250978-2/FGA250979-2/FGA251037-1 Equipm…" at bounding box center [460, 206] width 920 height 1332
paste textarea "978-2/FGA250979-2/FGA251037"
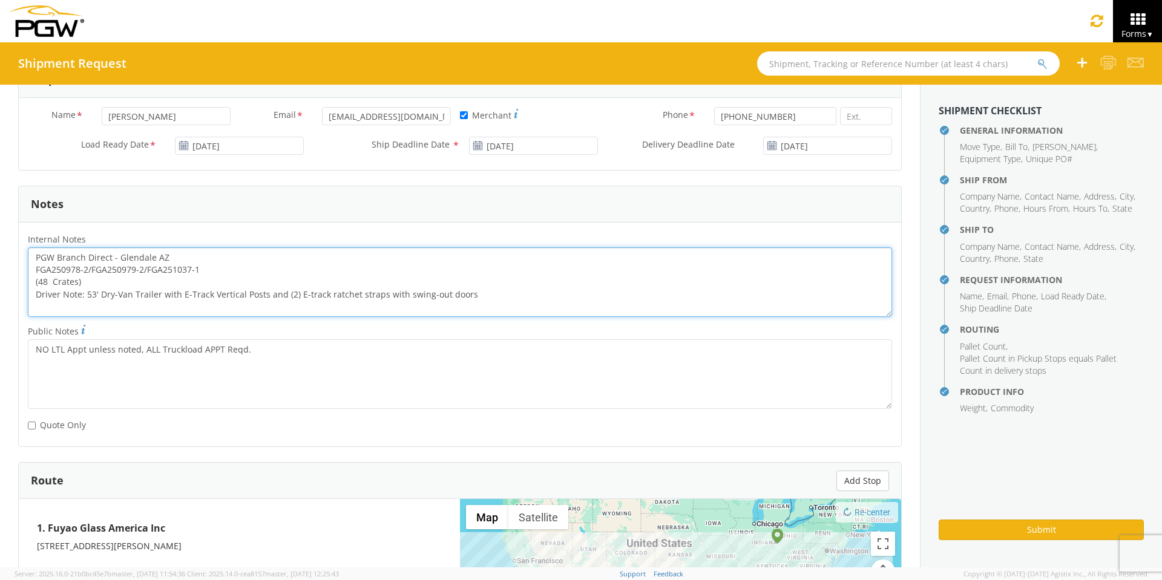
drag, startPoint x: 34, startPoint y: 254, endPoint x: 554, endPoint y: 295, distance: 521.5
click at [554, 295] on textarea "PGW Branch Direct - Glendale AZ FGA250978-2/FGA250979-2/FGA251037-1 (48 Crates)…" at bounding box center [460, 283] width 864 height 70
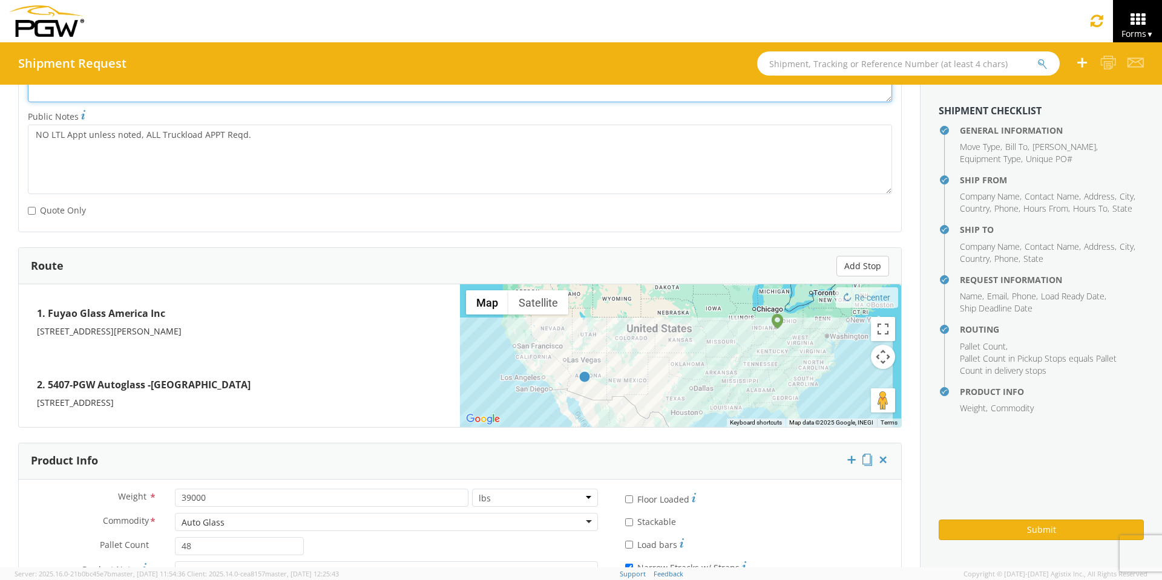
scroll to position [864, 0]
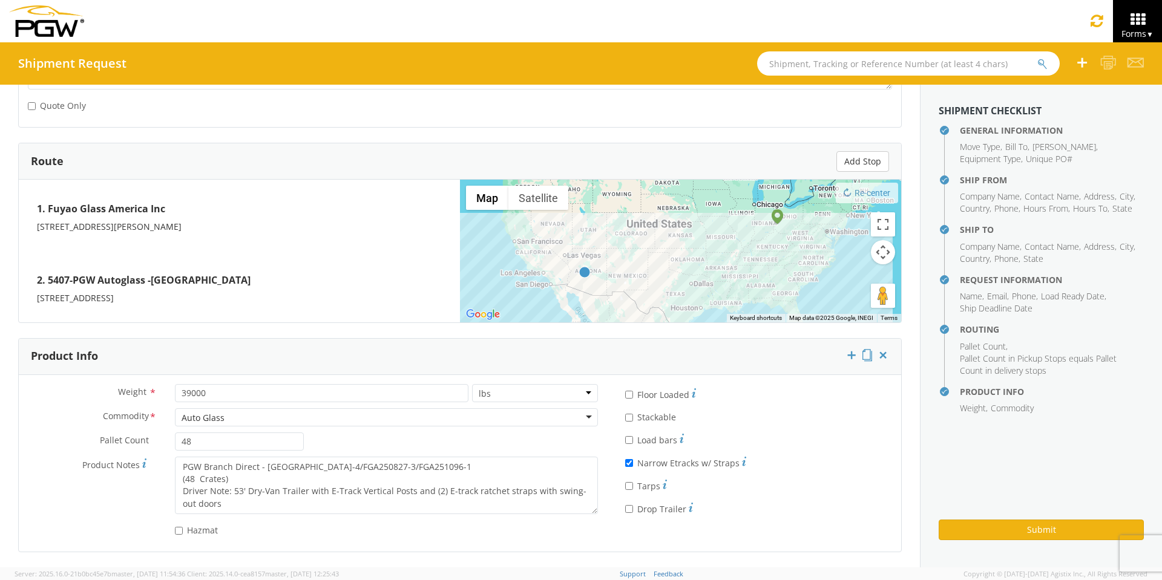
type textarea "PGW Branch Direct - Glendale AZ FGA250978-2/FGA250979-2/FGA251037-1 (48 Crates)…"
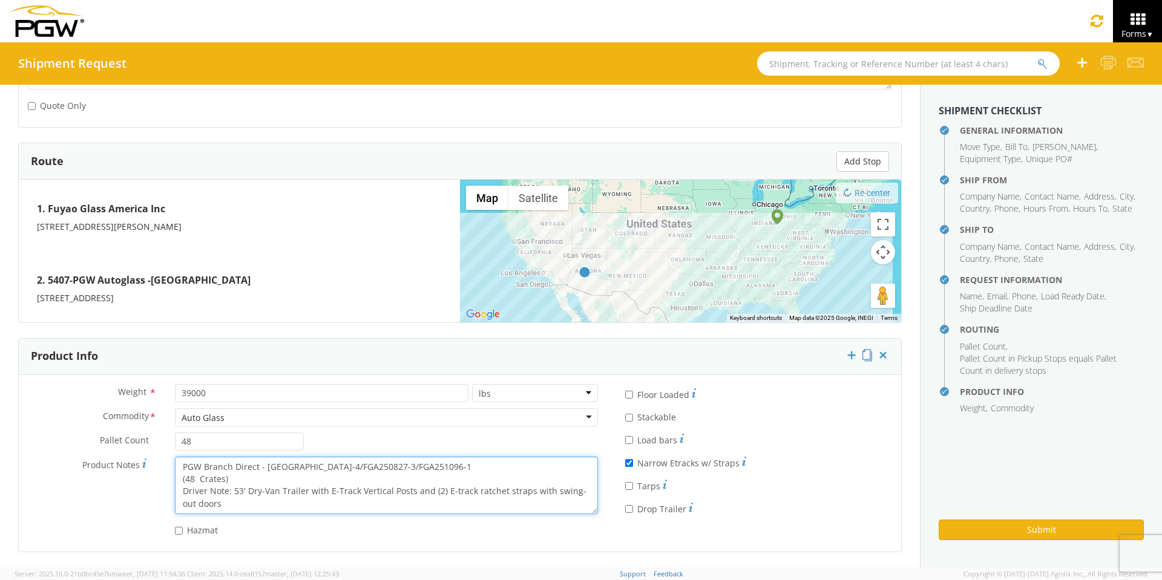
scroll to position [12, 0]
drag, startPoint x: 179, startPoint y: 465, endPoint x: 544, endPoint y: 541, distance: 372.8
click at [544, 541] on div "Weight * 39000 lbs kgs Commodity * Auto Glass Auto Glass Adhesives / Glues Aqua…" at bounding box center [313, 463] width 588 height 159
paste textarea "978-2/FGA250979-2/FGA251037"
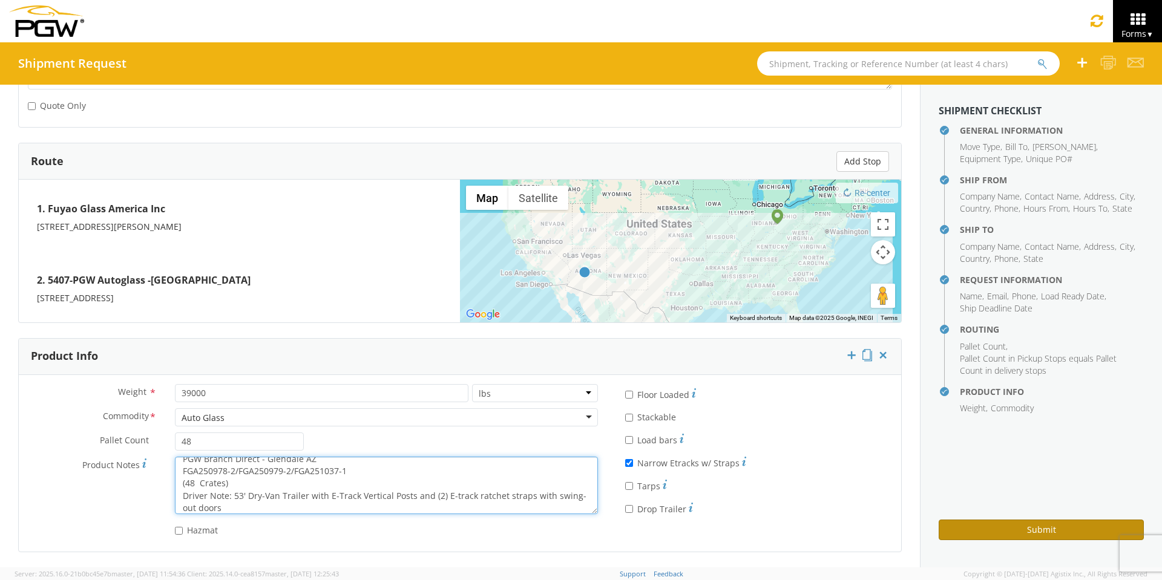
type textarea "PGW Branch Direct - Glendale AZ FGA250978-2/FGA250979-2/FGA251037-1 (48 Crates)…"
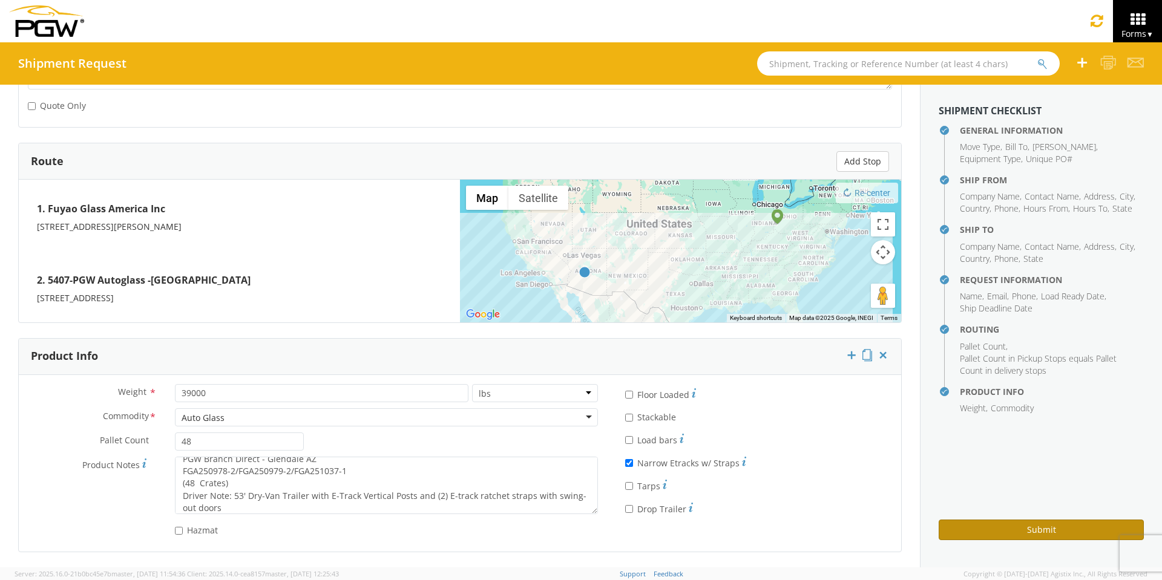
click at [1014, 529] on button "Submit" at bounding box center [1041, 530] width 205 height 21
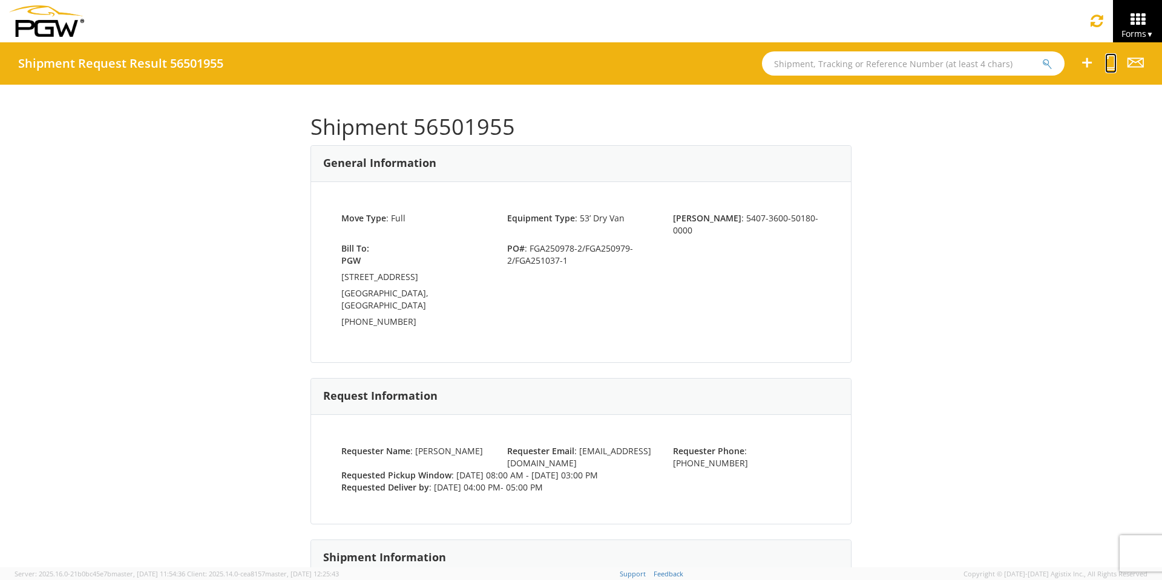
click at [1110, 63] on icon at bounding box center [1110, 62] width 11 height 15
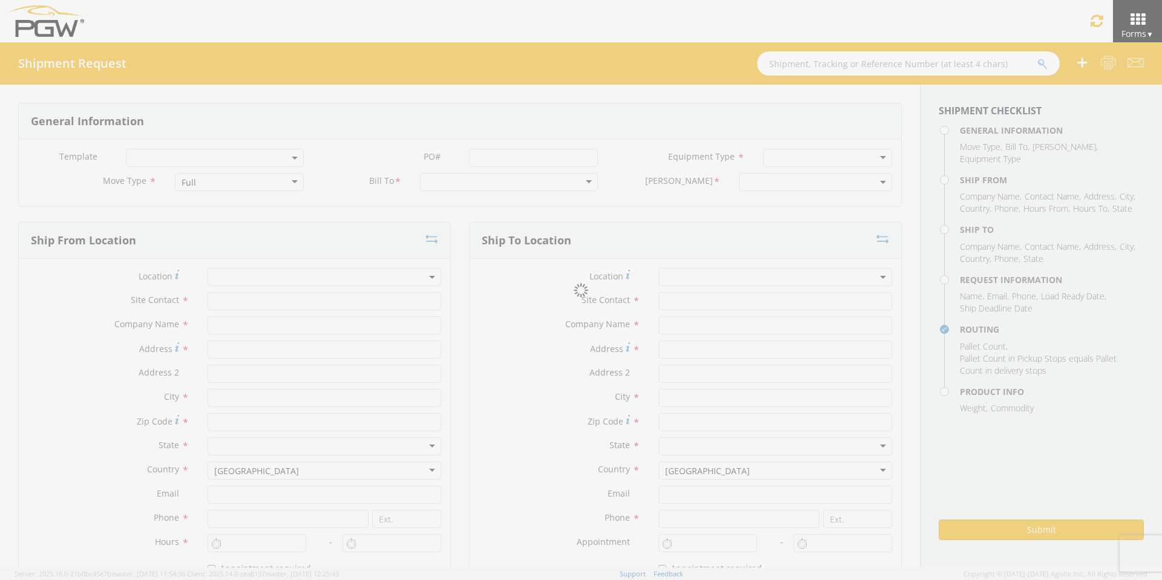
select select
type input "ARG Warehouse"
type input "Fuyao Glass America Inc"
type input "[STREET_ADDRESS][PERSON_NAME]"
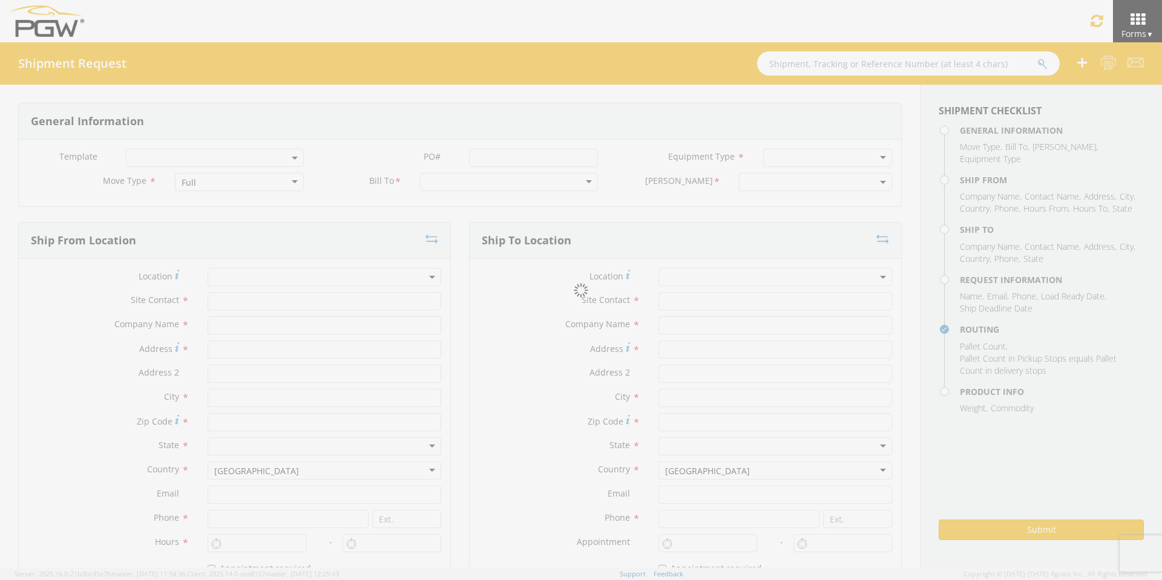
type input "Attn: 2601 ARG Warehouse"
type input "Moraine"
type input "45439"
type input "[EMAIL_ADDRESS][DOMAIN_NAME]"
type input "9374965777"
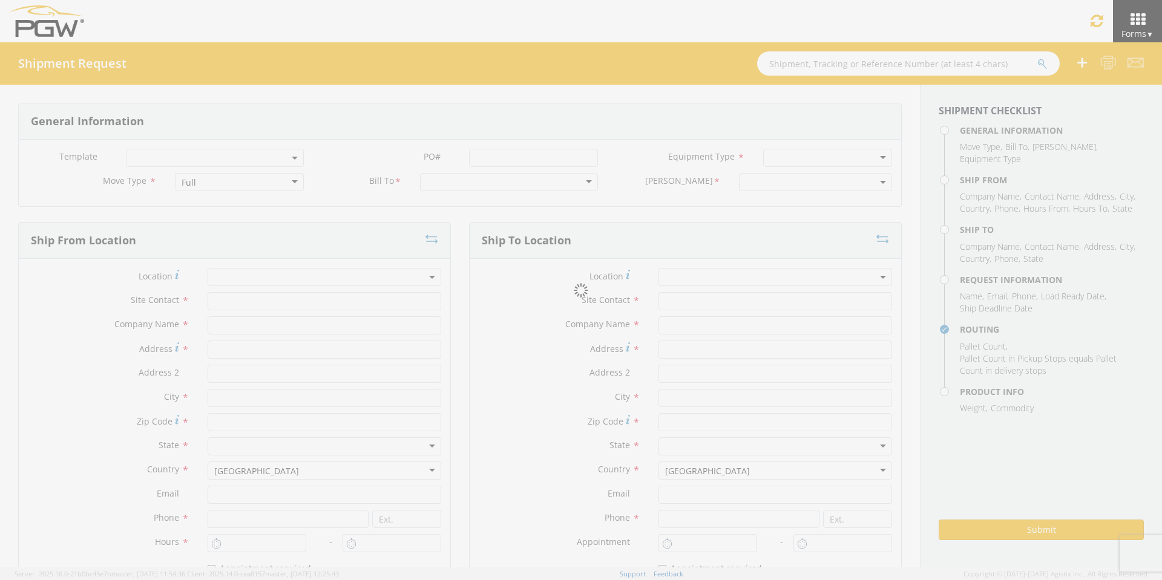
type input "4004"
type input "8:00 AM"
type input "3:00 PM"
type input "5407 Branch Manager"
type input "5407-PGW Autoglass -Phoenix Hub"
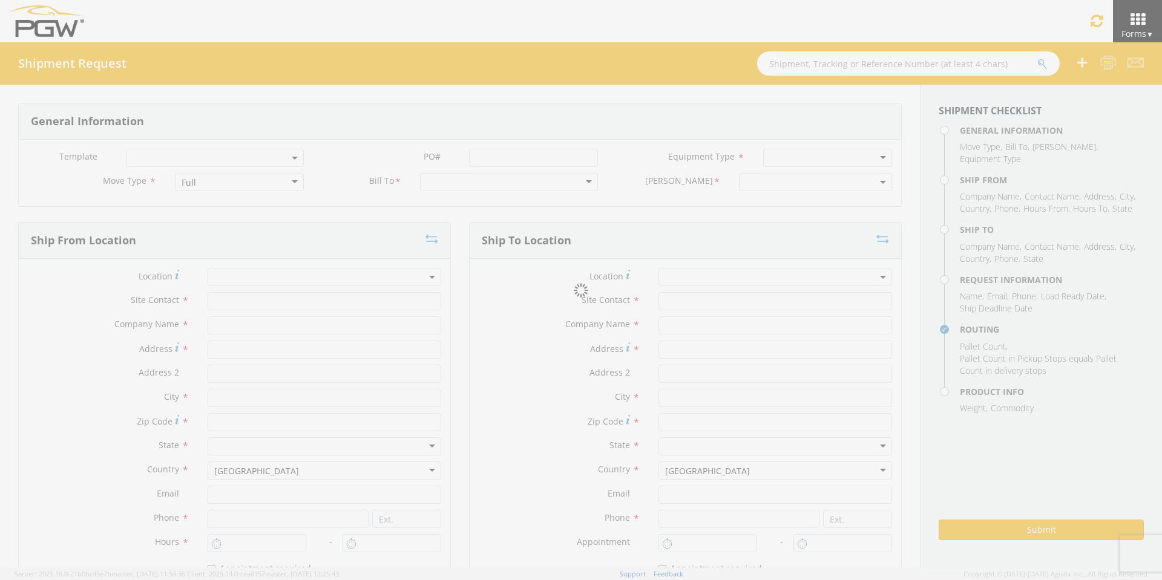
type input "[STREET_ADDRESS]"
type input "[GEOGRAPHIC_DATA]"
type input "85307"
type input "[EMAIL_ADDRESS][DOMAIN_NAME]"
type input "[PHONE_NUMBER]"
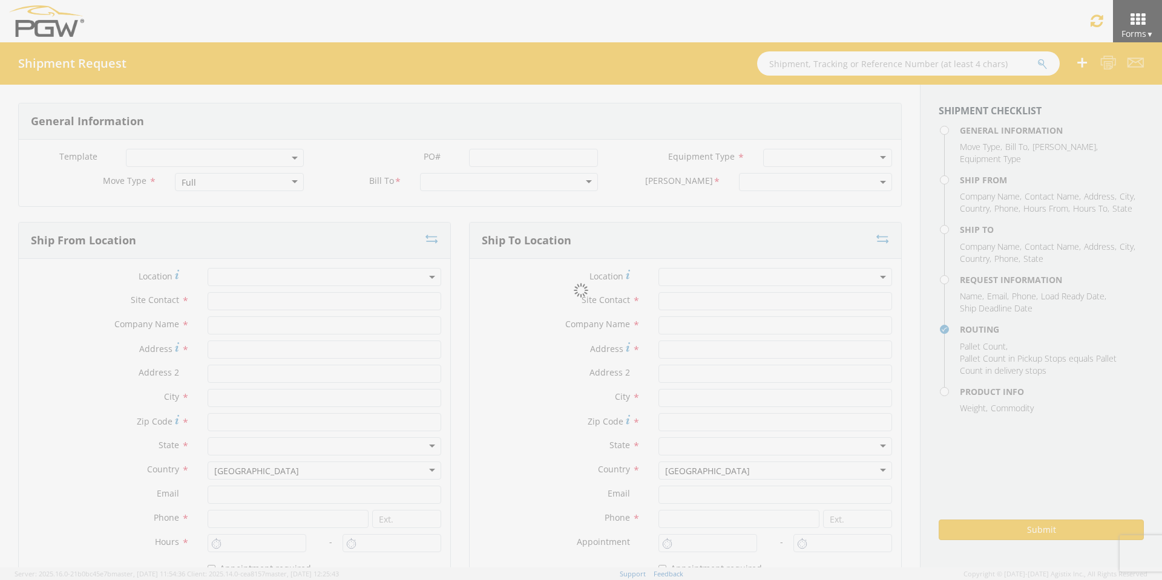
type input "4:00 PM"
type input "5:00 PM"
type input "[PERSON_NAME]"
type input "[EMAIL_ADDRESS][DOMAIN_NAME]"
checkbox input "true"
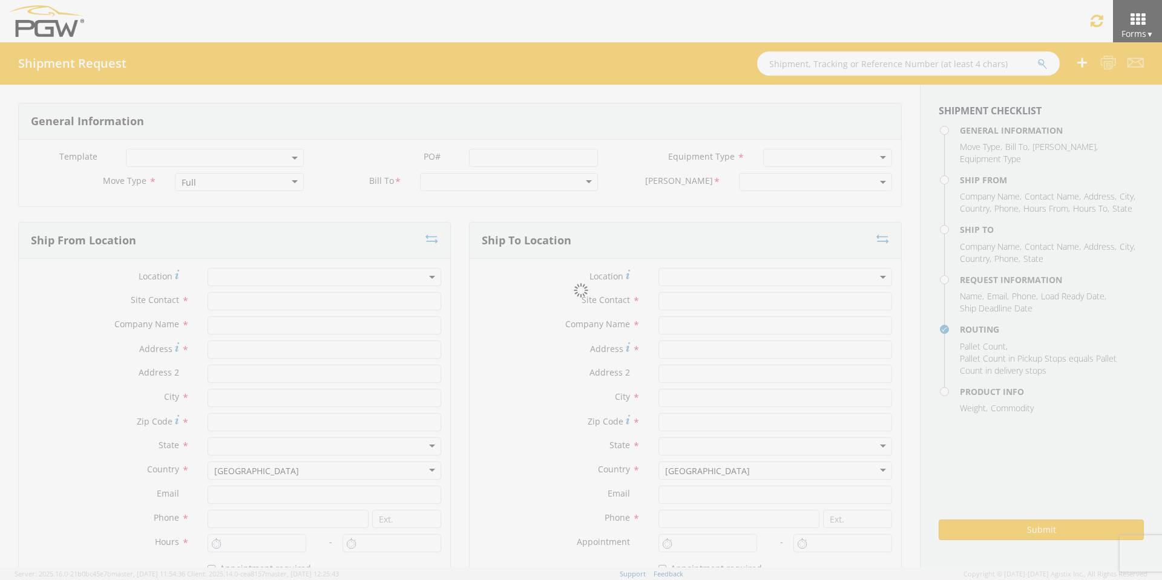
type input "[PHONE_NUMBER]"
type textarea "PGW Branch Direct - Glendale AZ FGA250978-2/FGA250979-2/FGA251037-1 (48 Crates)…"
type textarea "NO LTL Appt unless noted, ALL Truckload APPT Reqd."
type input "39000"
type input "48"
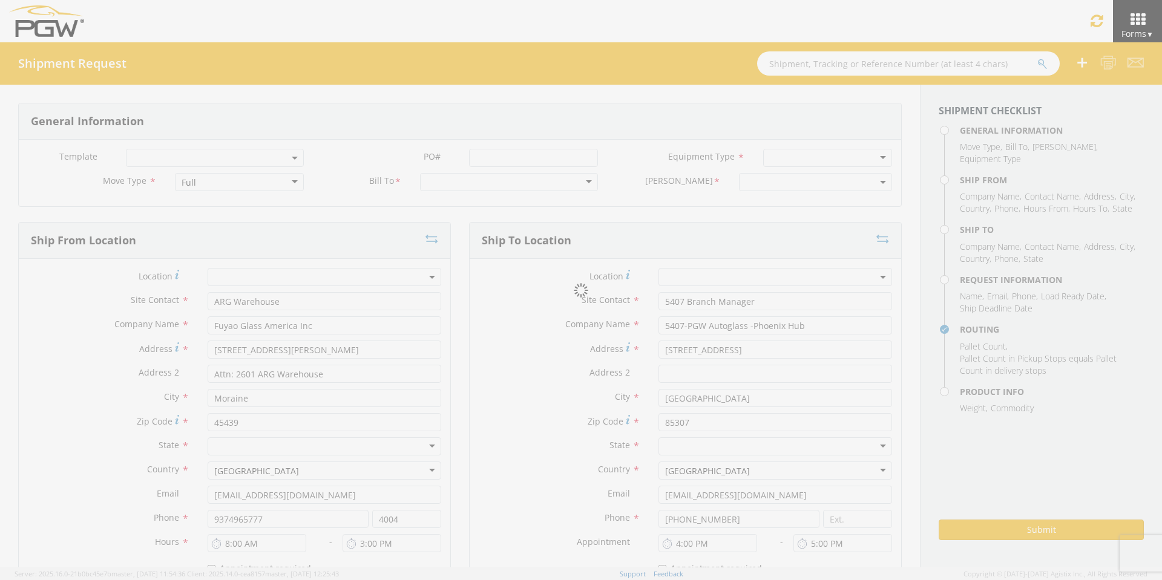
type textarea "PGW Branch Direct - Glendale AZ FGA250978-2/FGA250979-2/FGA251037-1 (48 Crates)…"
checkbox input "true"
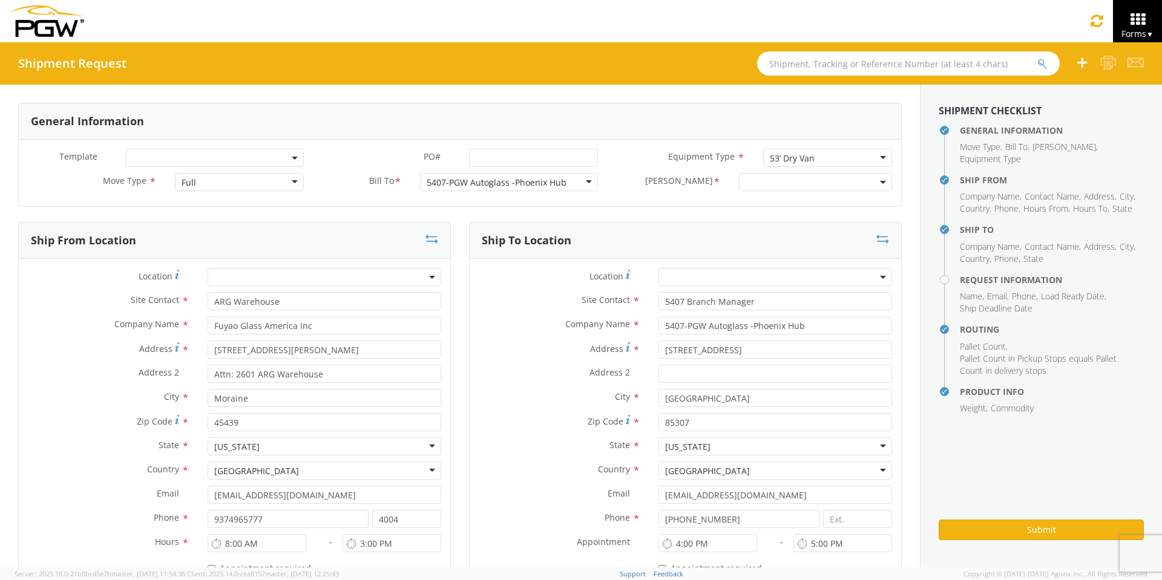
select select "5407-3600-50180-0000"
select select "62351"
click at [487, 156] on input "PO# *" at bounding box center [533, 158] width 129 height 18
drag, startPoint x: 588, startPoint y: 155, endPoint x: 323, endPoint y: 143, distance: 264.7
click at [327, 143] on div "Template * PO# * FGA251001-2/FGA251002-1/FGA251036-2 Equipment Type * 53’ Dry V…" at bounding box center [460, 173] width 882 height 67
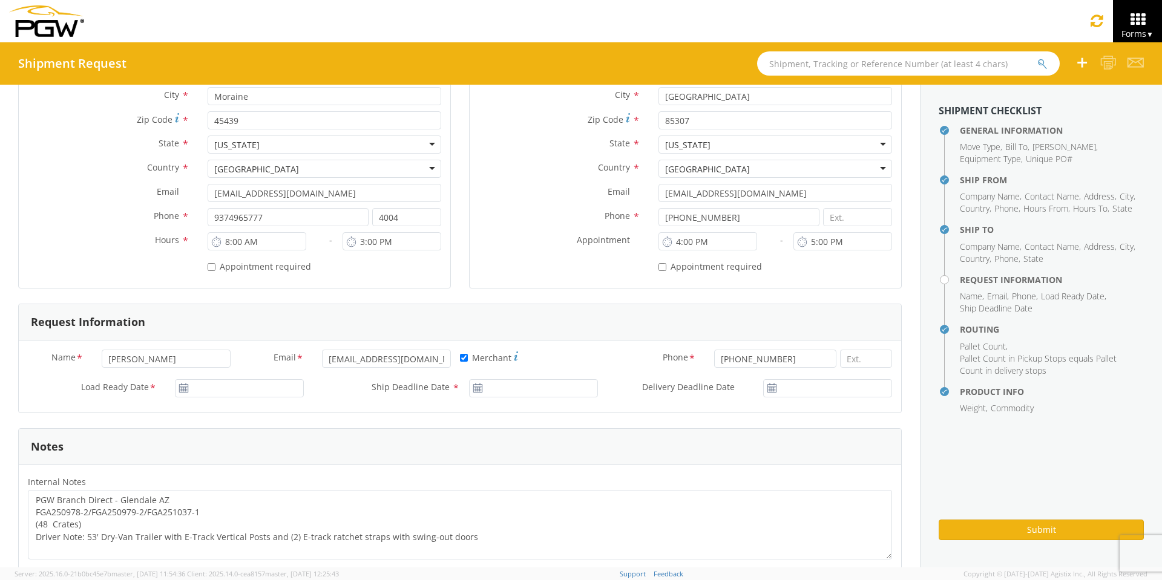
scroll to position [363, 0]
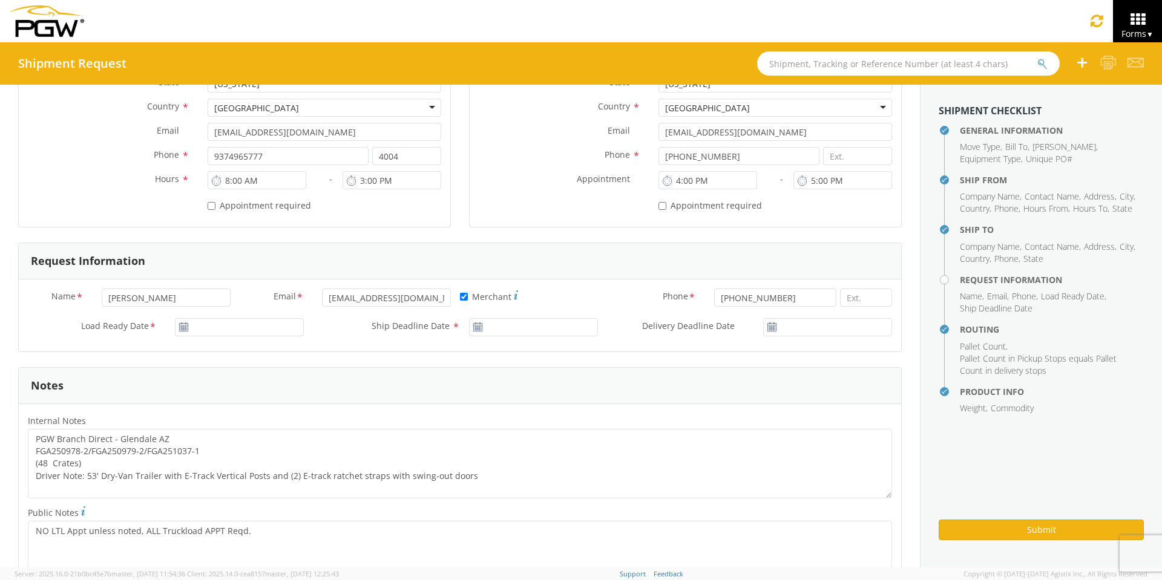
type input "FGA251001-2/FGA251002-1/FGA251036-2"
click at [209, 326] on input "[DATE]" at bounding box center [239, 327] width 129 height 18
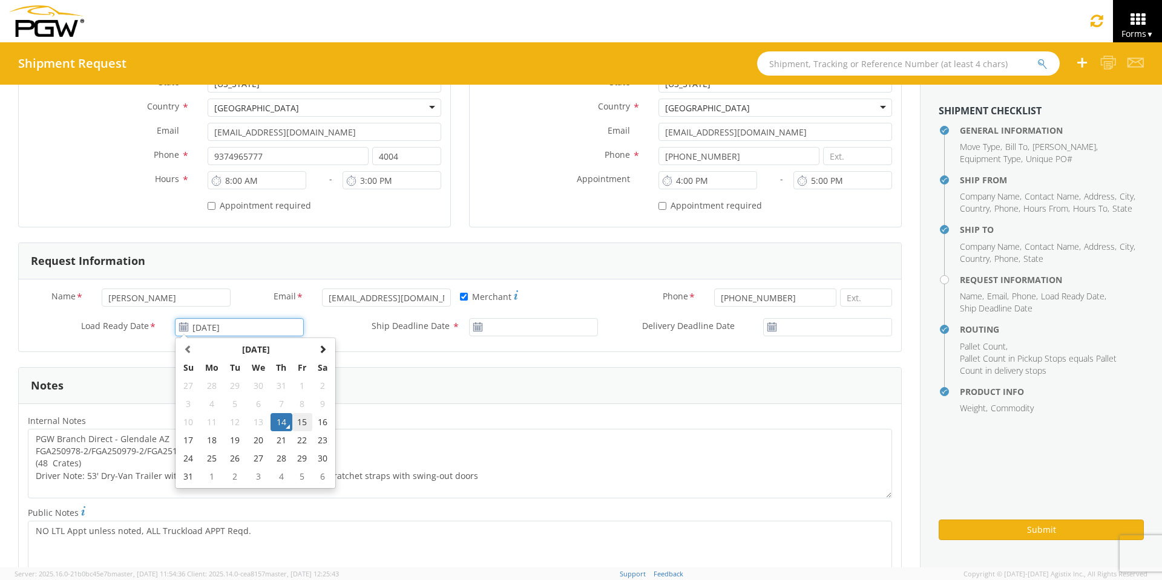
click at [301, 421] on td "15" at bounding box center [302, 422] width 21 height 18
type input "[DATE]"
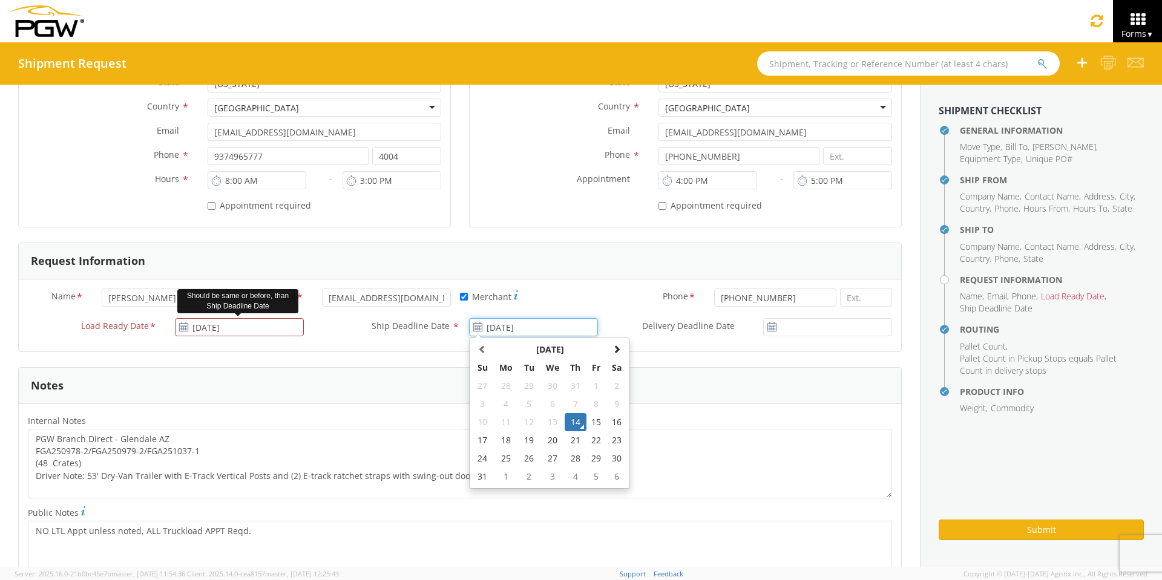
click at [542, 327] on input "[DATE]" at bounding box center [533, 327] width 129 height 18
click at [595, 422] on td "15" at bounding box center [596, 422] width 21 height 18
type input "[DATE]"
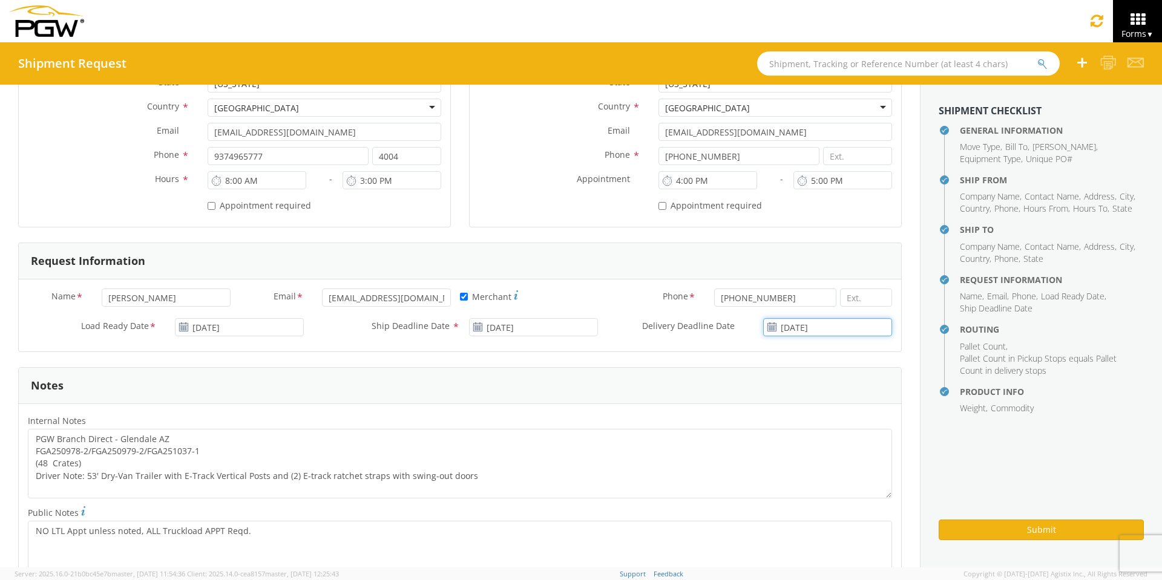
click at [842, 329] on input "[DATE]" at bounding box center [827, 327] width 129 height 18
click at [852, 424] on td "15" at bounding box center [858, 422] width 21 height 18
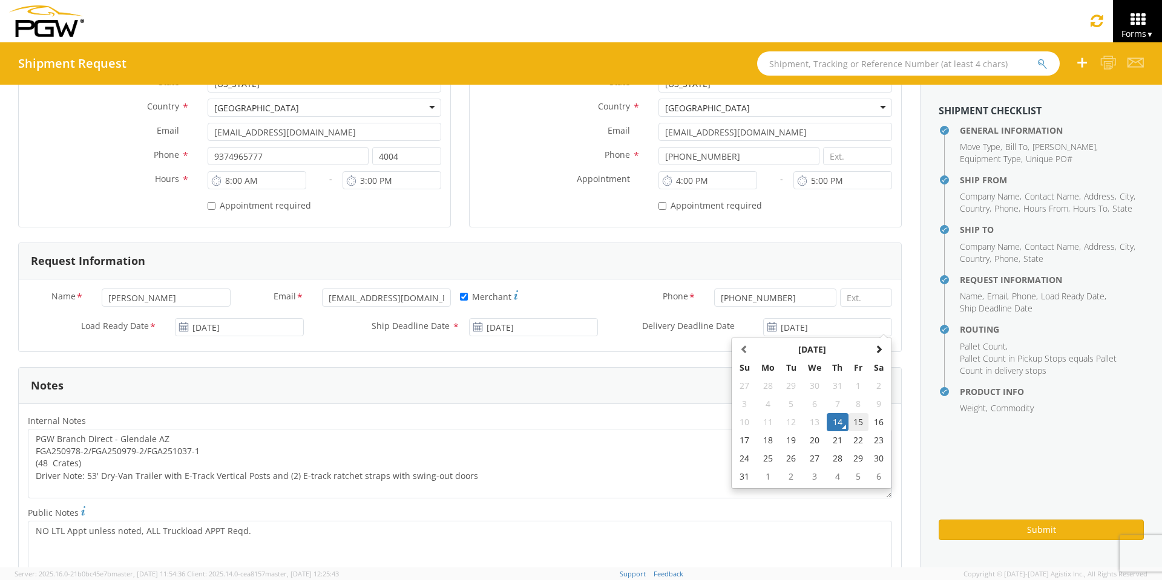
type input "[DATE]"
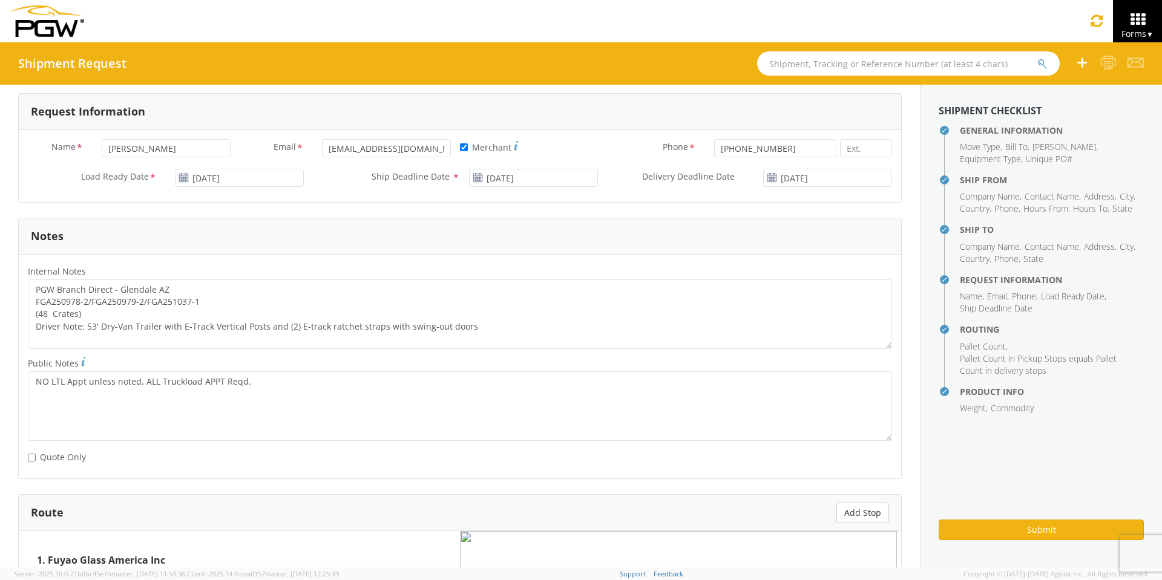
scroll to position [545, 0]
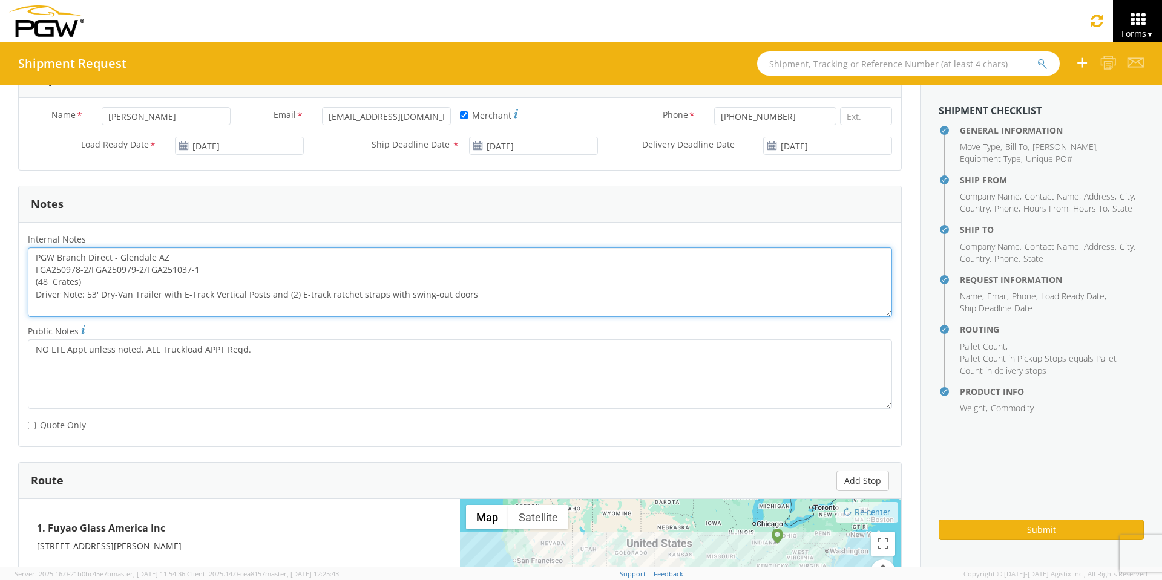
drag, startPoint x: 211, startPoint y: 269, endPoint x: 31, endPoint y: 274, distance: 180.4
click at [31, 274] on textarea "PGW Branch Direct - Glendale AZ FGA250978-2/FGA250979-2/FGA251037-1 (48 Crates)…" at bounding box center [460, 283] width 864 height 70
paste textarea "1001-2/FGA251002-1/FGA251036-2"
drag, startPoint x: 34, startPoint y: 256, endPoint x: 592, endPoint y: 323, distance: 561.9
click at [592, 323] on div "Internal Notes * PGW Branch Direct - Glendale [GEOGRAPHIC_DATA] FGA251001-2/FGA…" at bounding box center [460, 277] width 882 height 91
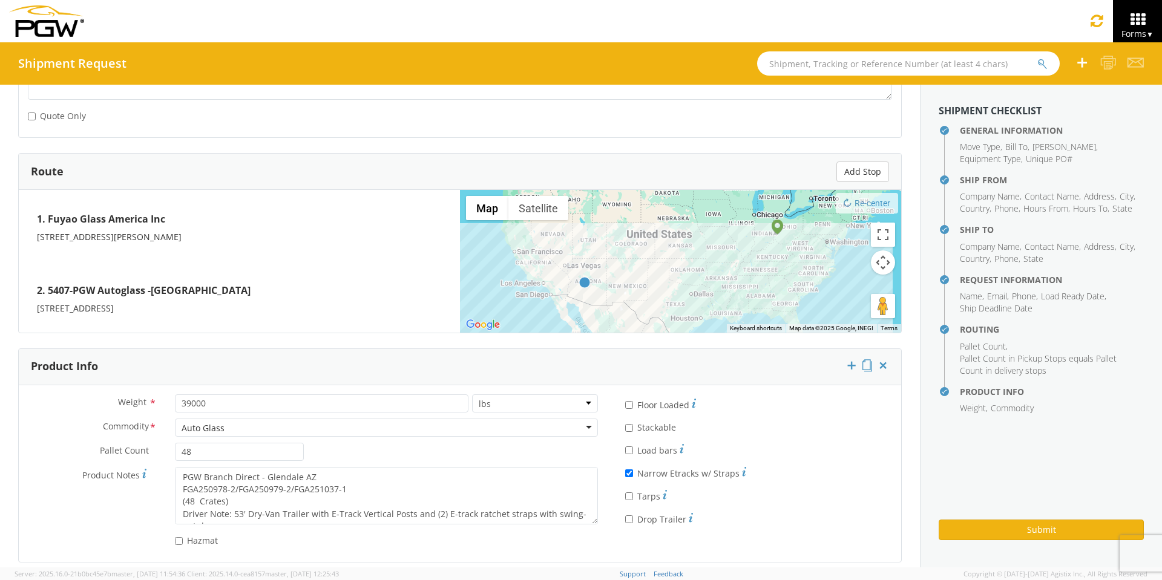
scroll to position [864, 0]
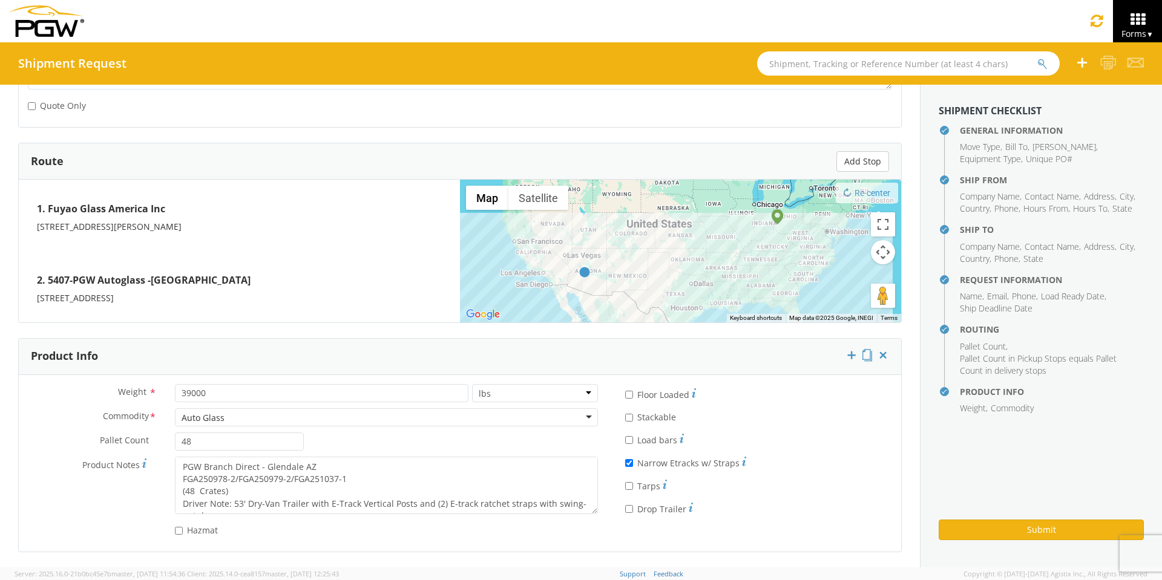
type textarea "PGW Branch Direct - Glendale [GEOGRAPHIC_DATA] FGA251001-2/FGA251002-1/FGA25103…"
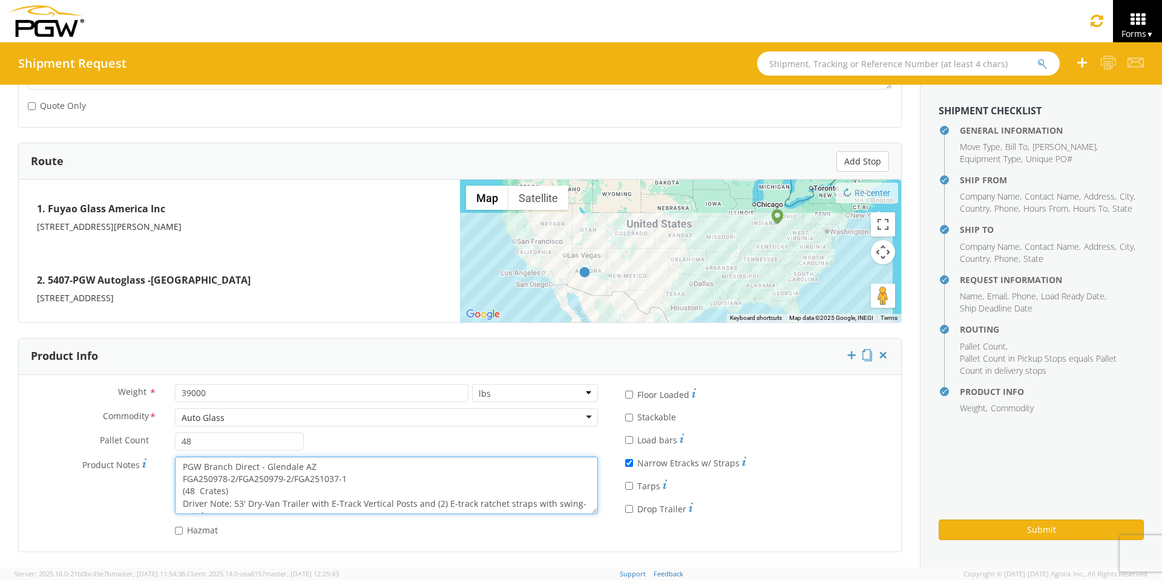
scroll to position [12, 0]
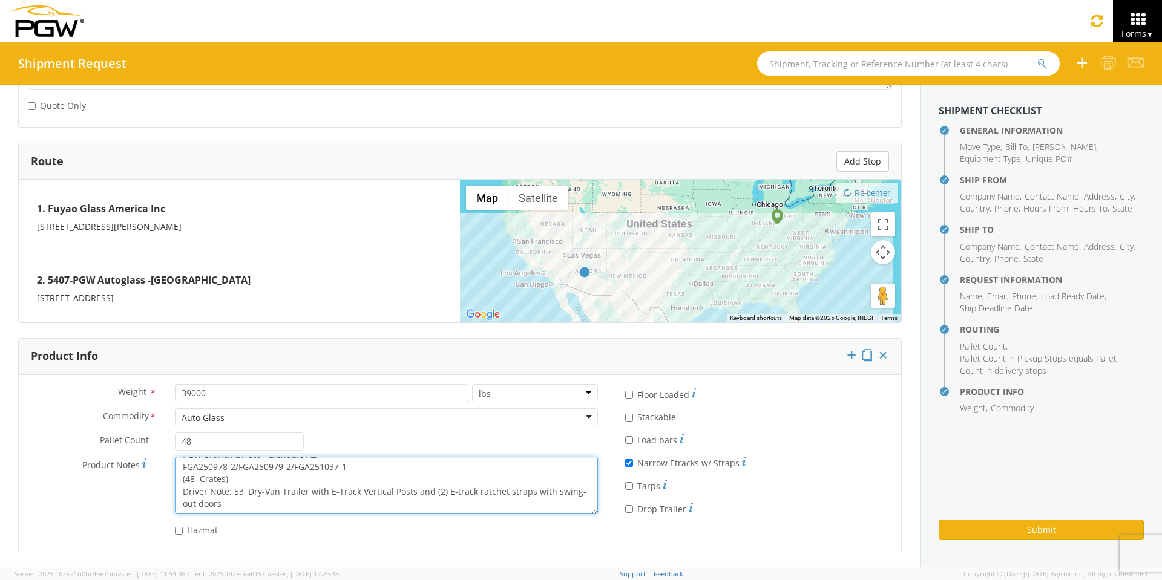
drag, startPoint x: 176, startPoint y: 465, endPoint x: 541, endPoint y: 510, distance: 368.2
click at [541, 510] on textarea "PGW Branch Direct - Glendale AZ FGA250978-2/FGA250979-2/FGA251037-1 (48 Crates)…" at bounding box center [386, 485] width 423 height 57
paste textarea "1001-2/FGA251002-1/FGA251036-2"
type textarea "PGW Branch Direct - Glendale [GEOGRAPHIC_DATA] FGA251001-2/FGA251002-1/FGA25103…"
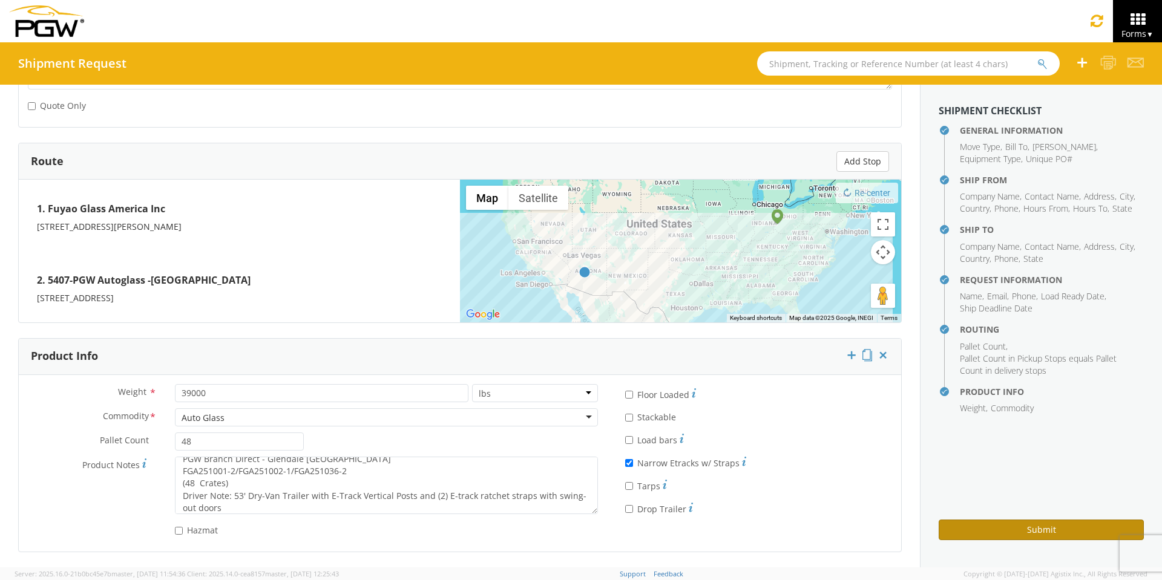
click at [958, 528] on button "Submit" at bounding box center [1041, 530] width 205 height 21
